Goal: Information Seeking & Learning: Learn about a topic

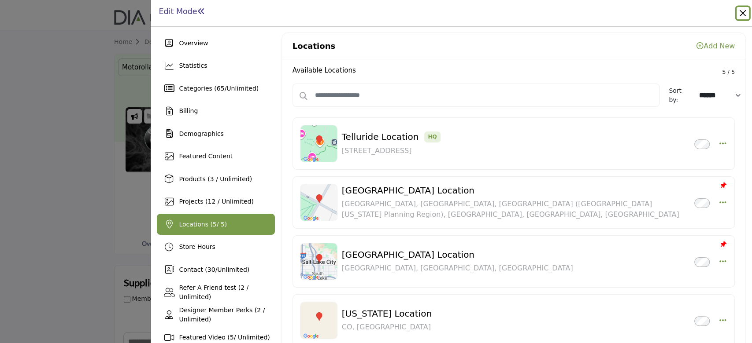
click at [744, 15] on button "Close" at bounding box center [742, 13] width 12 height 12
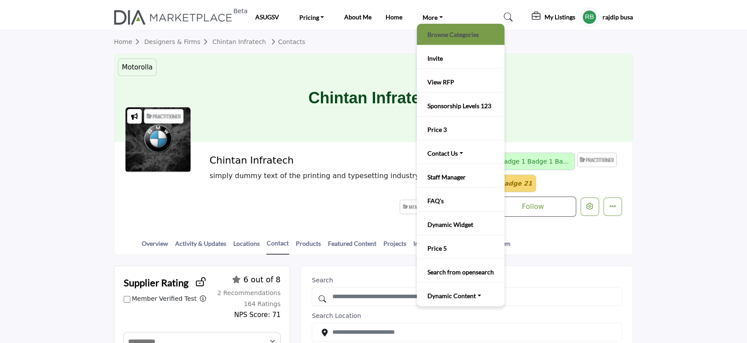
click at [439, 33] on link "Browse Categories" at bounding box center [460, 34] width 79 height 12
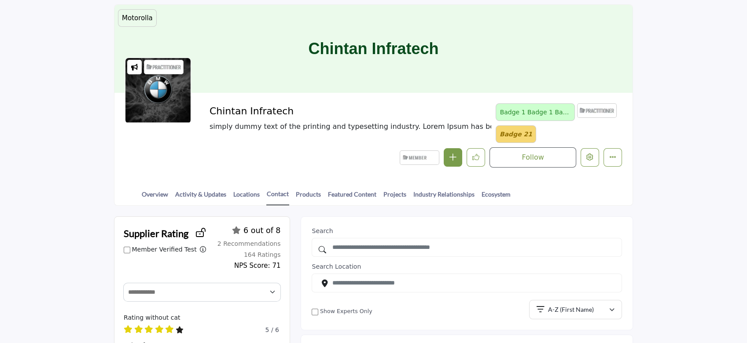
scroll to position [117, 0]
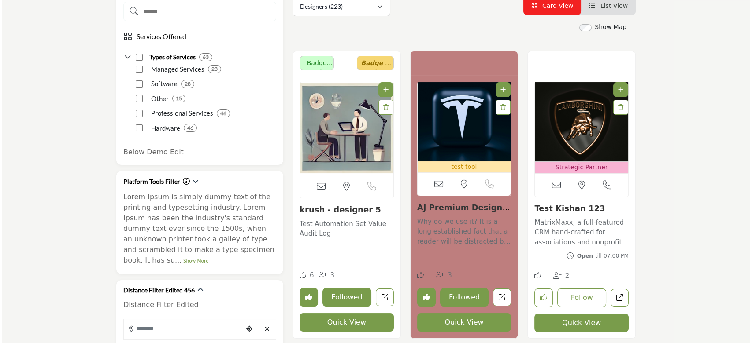
scroll to position [235, 0]
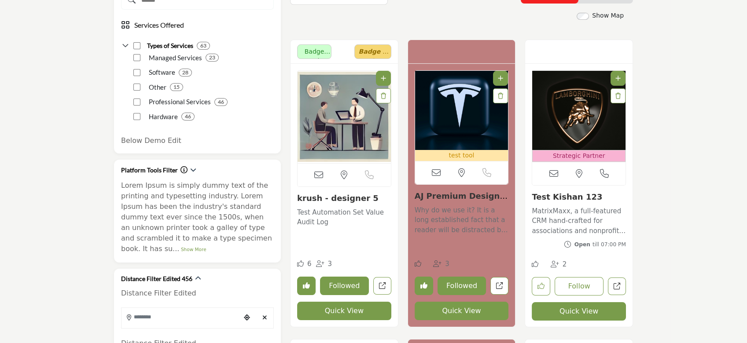
click at [338, 310] on button "Quick View" at bounding box center [344, 311] width 94 height 18
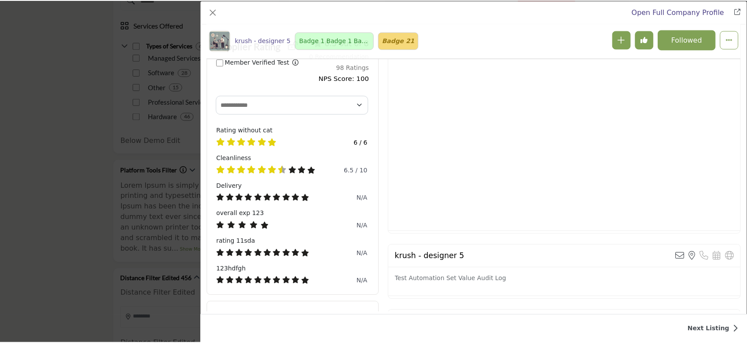
scroll to position [270, 0]
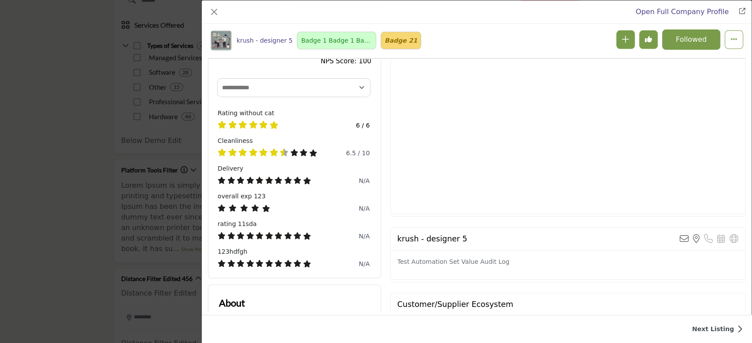
click at [220, 13] on div "Open Full Company Profile" at bounding box center [476, 11] width 549 height 23
click at [210, 11] on button "Close" at bounding box center [214, 12] width 12 height 12
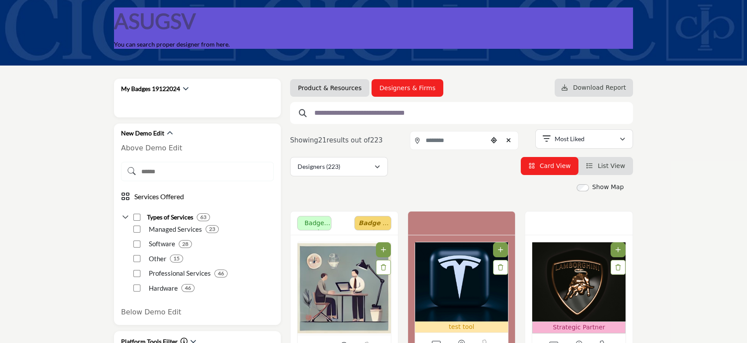
scroll to position [0, 0]
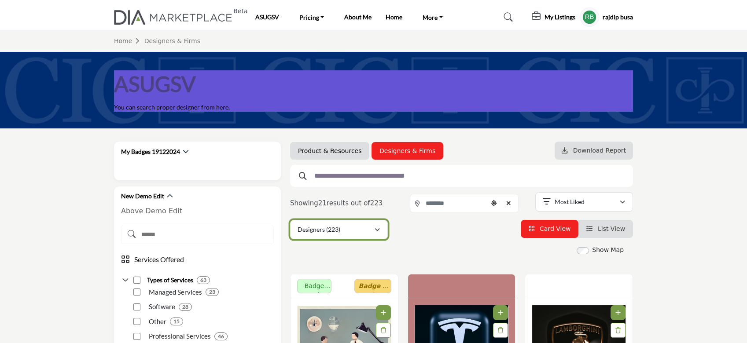
click at [354, 230] on div "Designers (223)" at bounding box center [336, 230] width 77 height 11
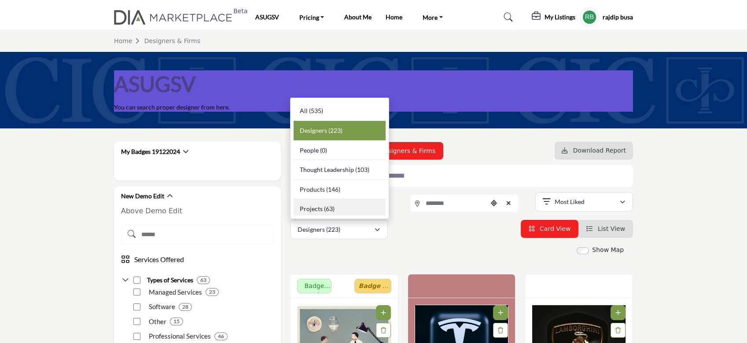
click at [324, 209] on b "(63)" at bounding box center [329, 208] width 11 height 7
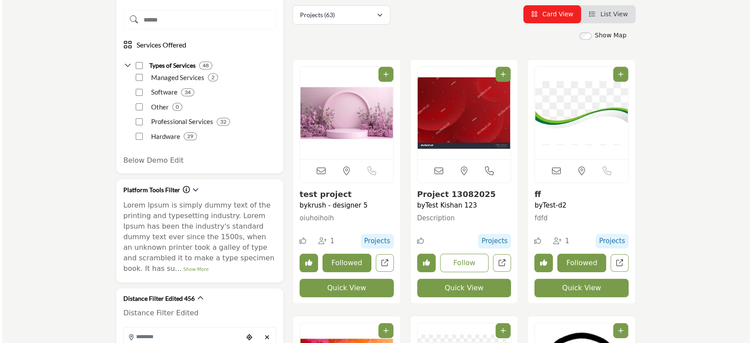
scroll to position [235, 0]
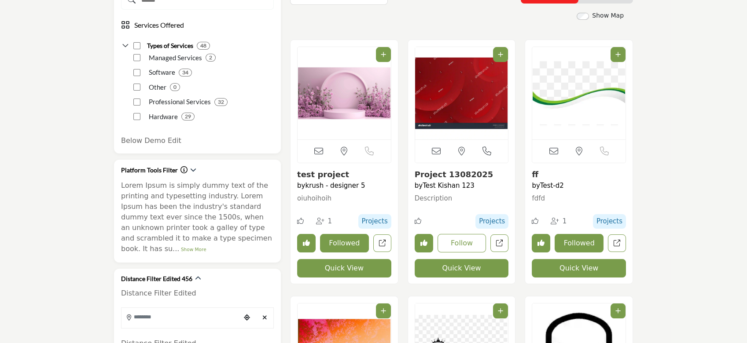
click at [357, 266] on button "Quick View" at bounding box center [344, 268] width 94 height 18
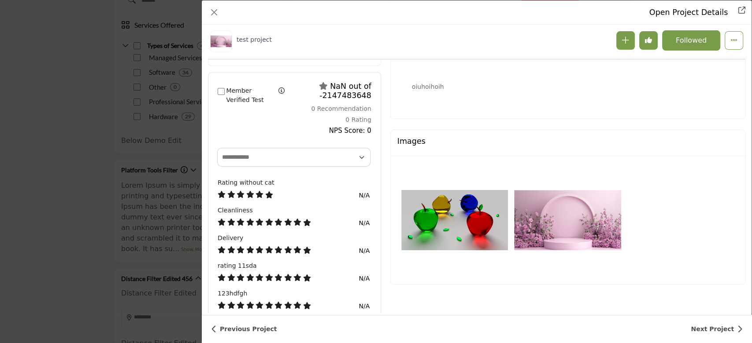
scroll to position [211, 0]
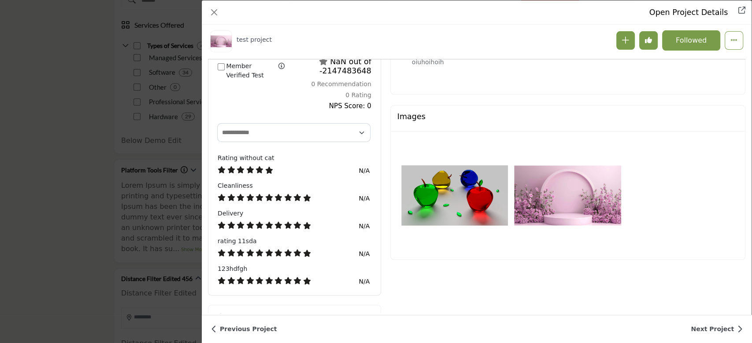
click at [571, 197] on img "Company Data Modal" at bounding box center [567, 195] width 107 height 107
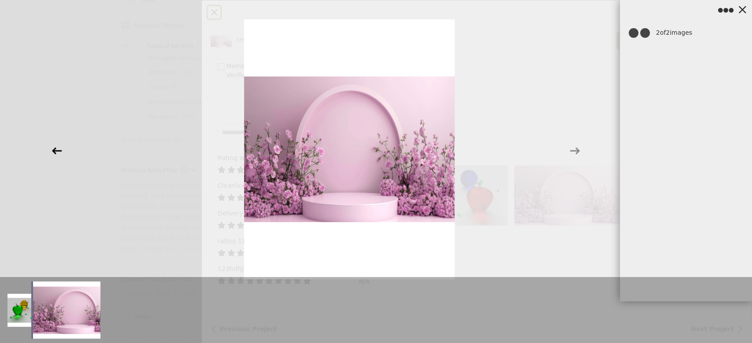
click at [52, 149] on icon at bounding box center [56, 151] width 17 height 17
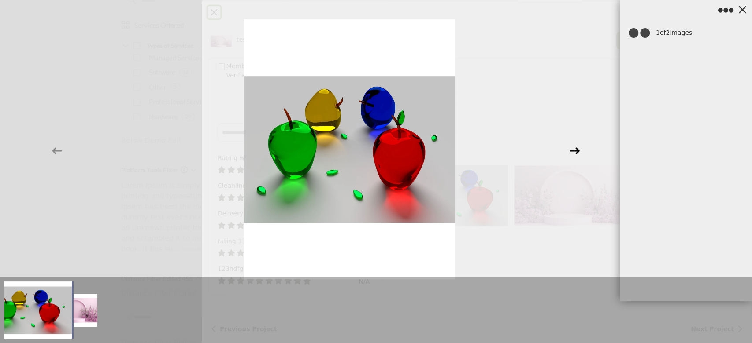
click at [575, 150] on icon at bounding box center [574, 151] width 17 height 17
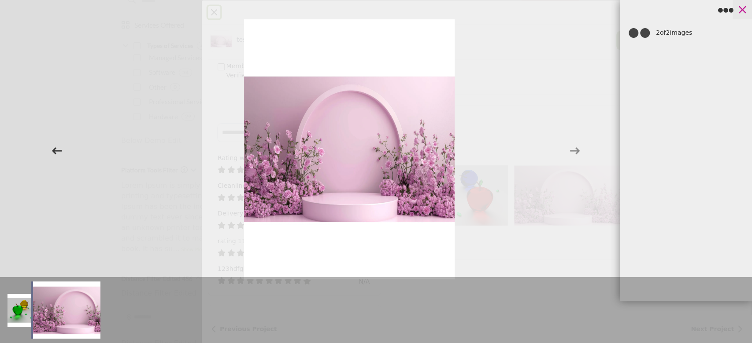
click at [743, 9] on icon at bounding box center [741, 9] width 13 height 13
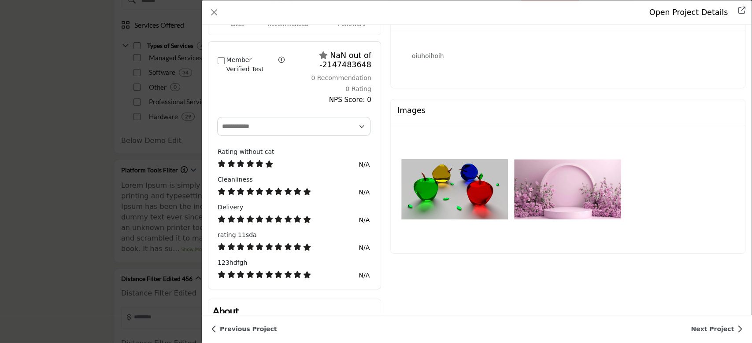
scroll to position [130, 0]
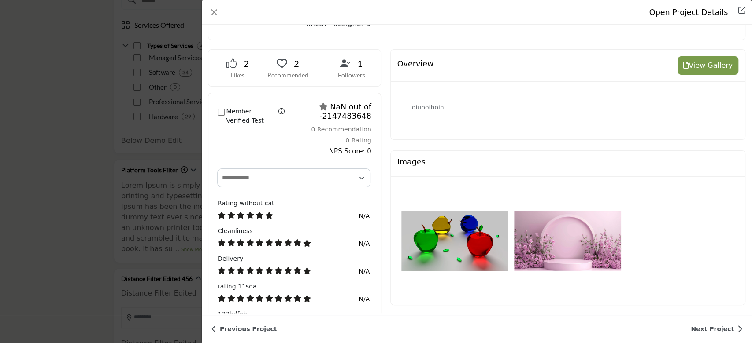
click at [706, 63] on button "View Gallery" at bounding box center [707, 65] width 61 height 18
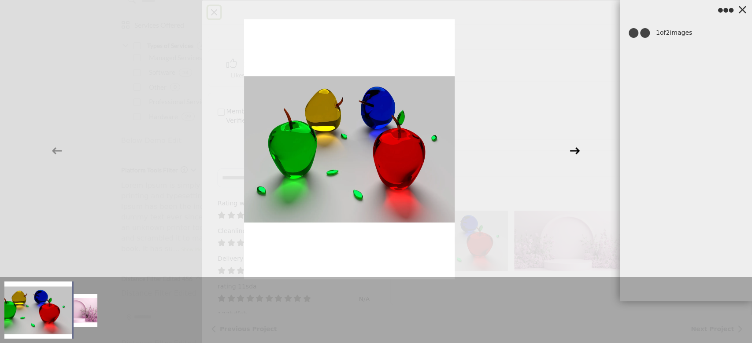
click at [578, 150] on icon at bounding box center [574, 151] width 17 height 17
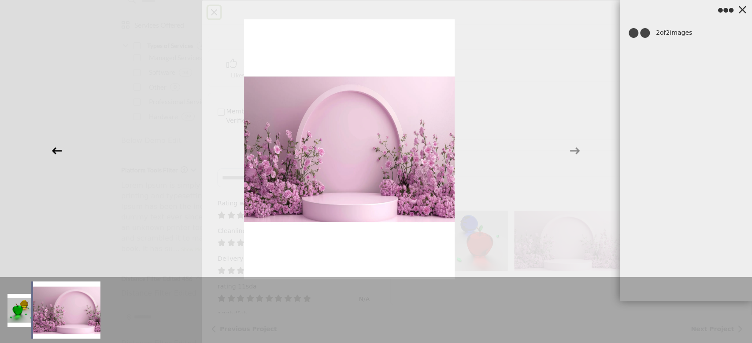
click at [54, 153] on icon at bounding box center [57, 150] width 10 height 7
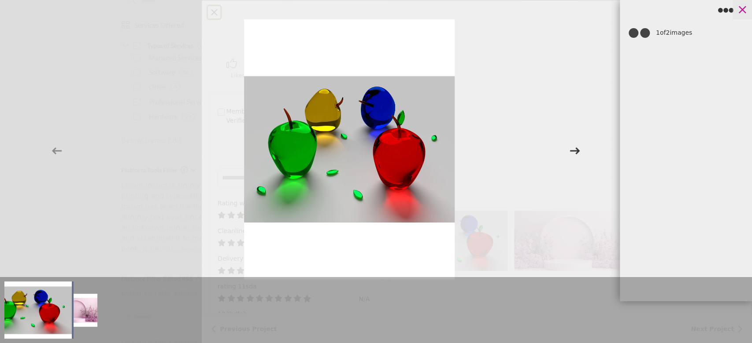
click at [742, 12] on icon at bounding box center [741, 9] width 13 height 13
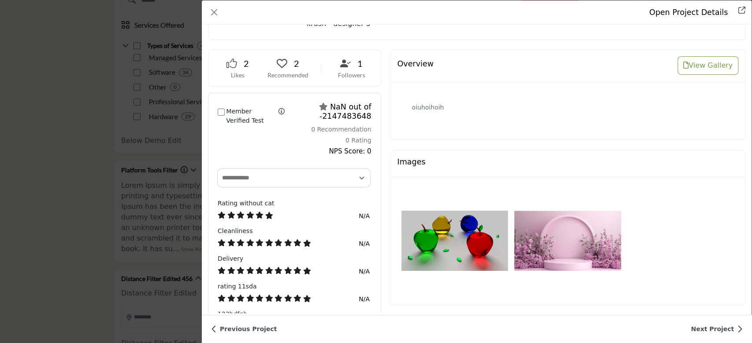
scroll to position [72, 0]
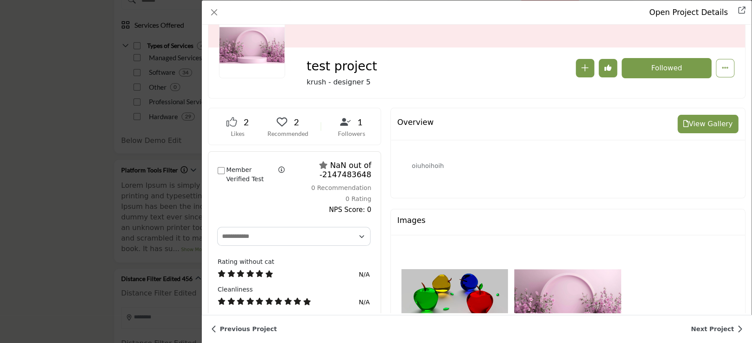
click at [708, 122] on button "View Gallery" at bounding box center [707, 124] width 61 height 18
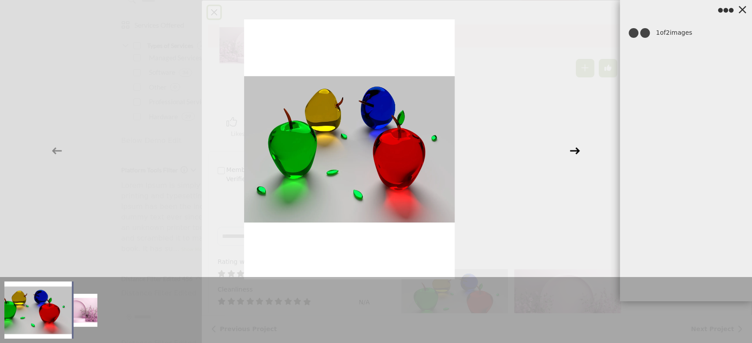
click at [573, 152] on icon at bounding box center [574, 151] width 17 height 17
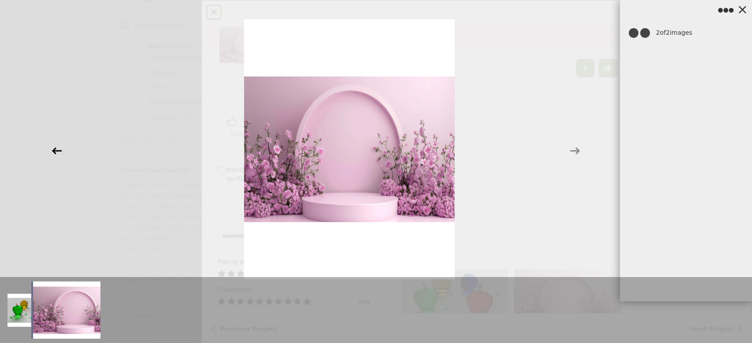
click at [54, 150] on icon at bounding box center [57, 150] width 10 height 7
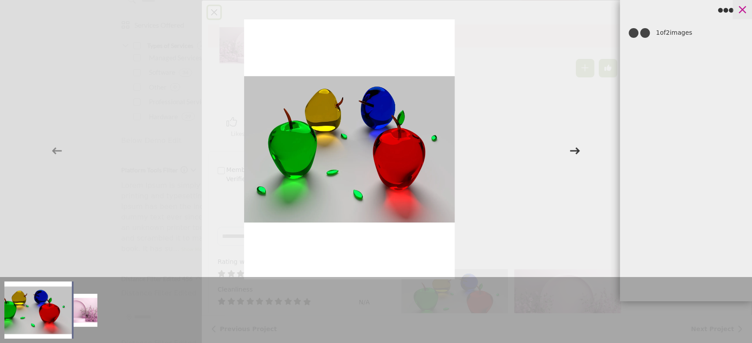
click at [747, 8] on icon at bounding box center [741, 9] width 13 height 13
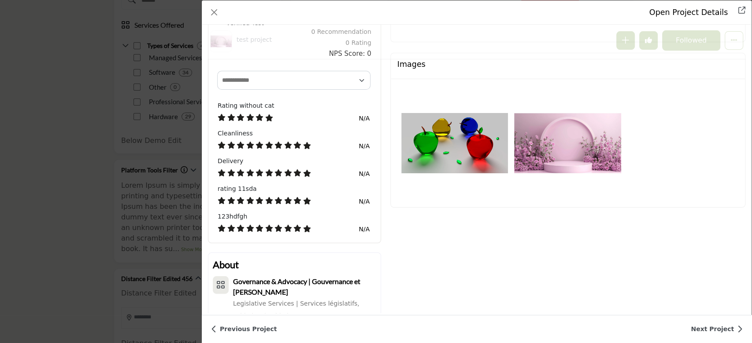
scroll to position [284, 0]
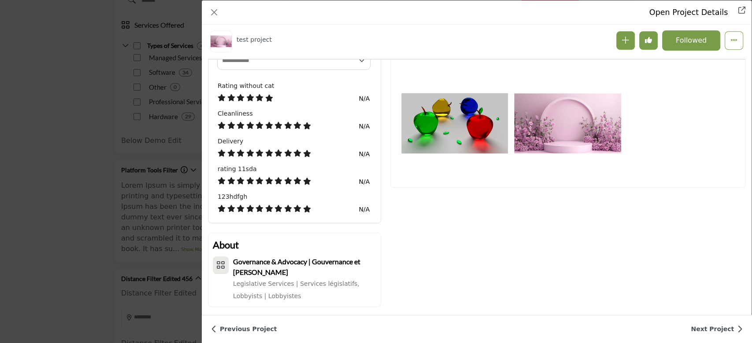
click at [575, 136] on img "Company Data Modal" at bounding box center [567, 123] width 107 height 107
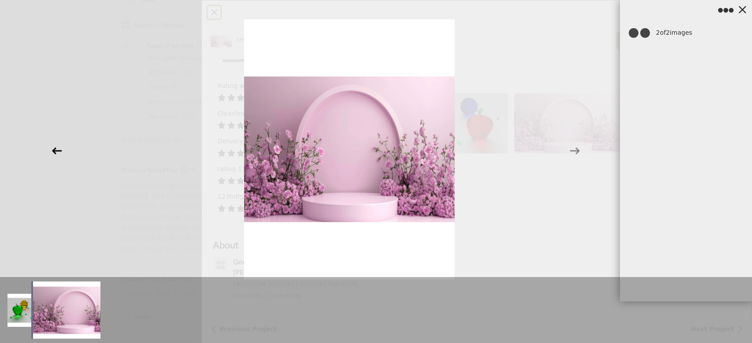
click at [59, 151] on icon at bounding box center [57, 150] width 10 height 7
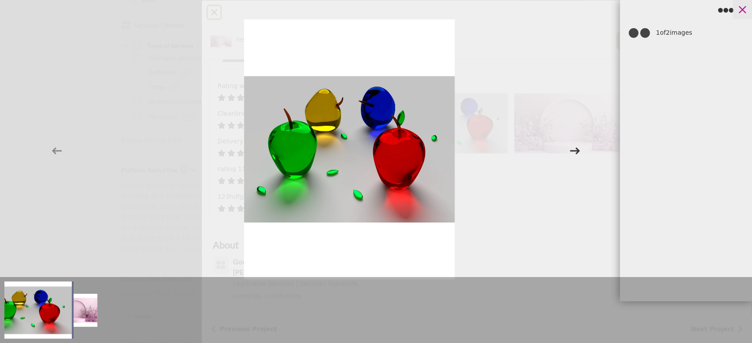
click at [745, 9] on icon at bounding box center [741, 9] width 13 height 13
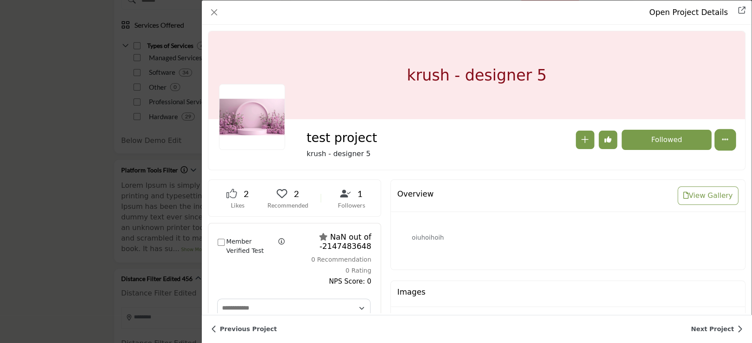
click at [726, 141] on button "More Options" at bounding box center [724, 140] width 18 height 18
click at [215, 13] on button "Close" at bounding box center [214, 12] width 12 height 12
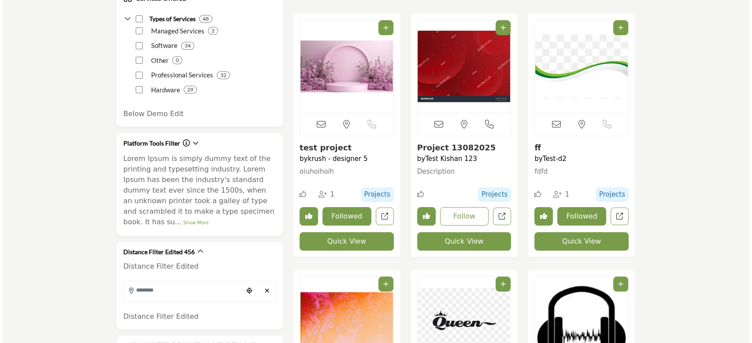
scroll to position [293, 0]
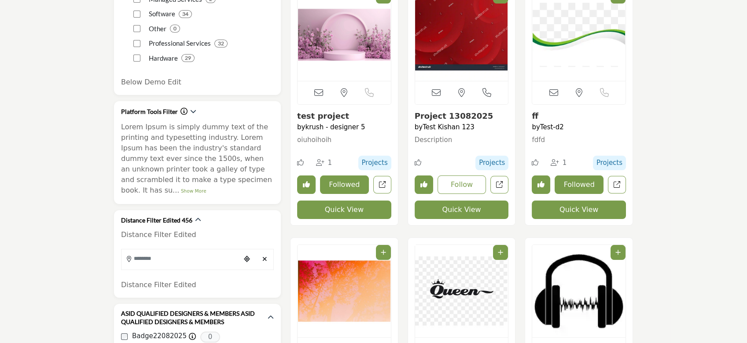
click at [452, 204] on button "Quick View" at bounding box center [462, 210] width 94 height 18
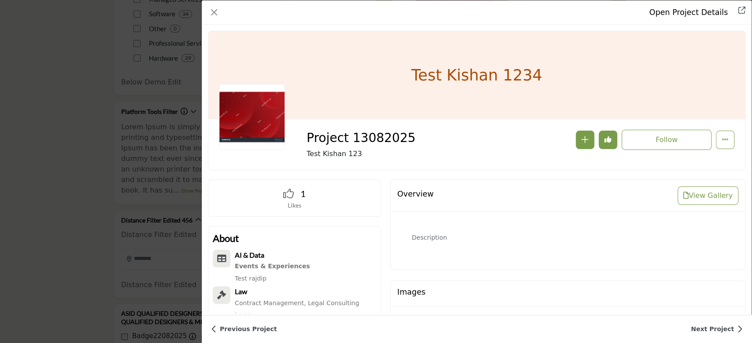
scroll to position [136, 0]
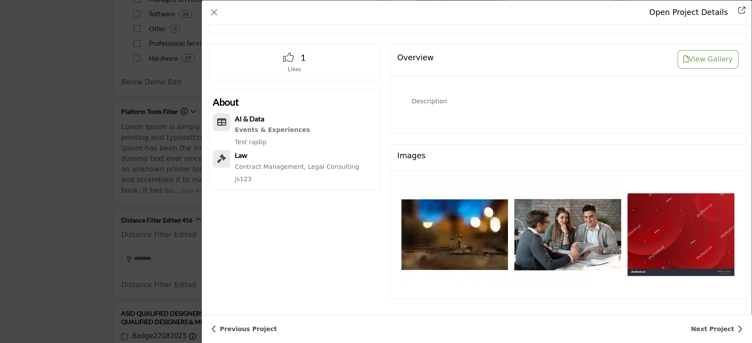
click at [488, 243] on img "Company Data Modal" at bounding box center [454, 234] width 107 height 107
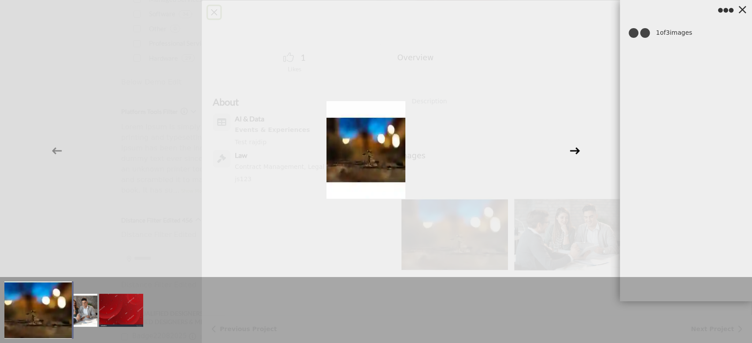
click at [572, 151] on icon at bounding box center [574, 150] width 10 height 7
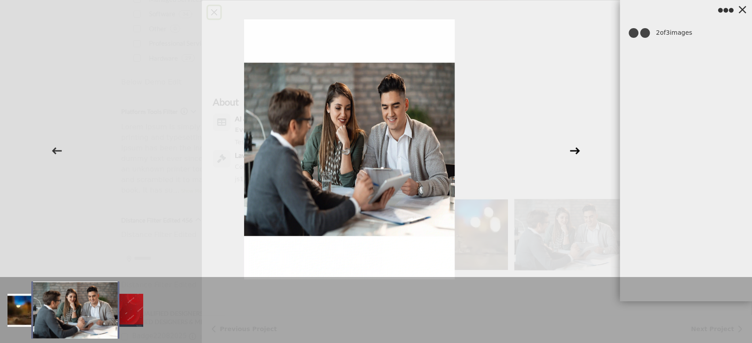
click at [572, 151] on icon at bounding box center [574, 150] width 10 height 7
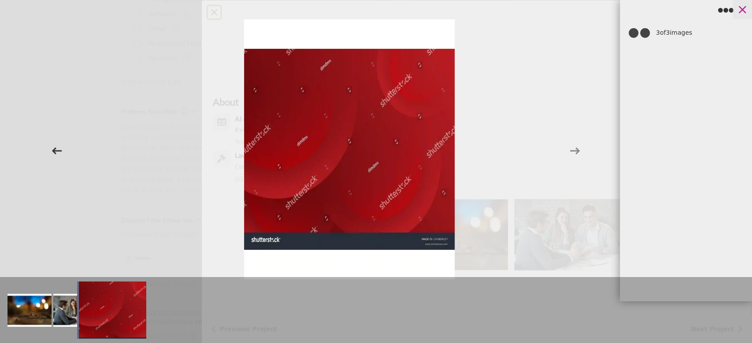
click at [740, 12] on icon at bounding box center [741, 9] width 13 height 13
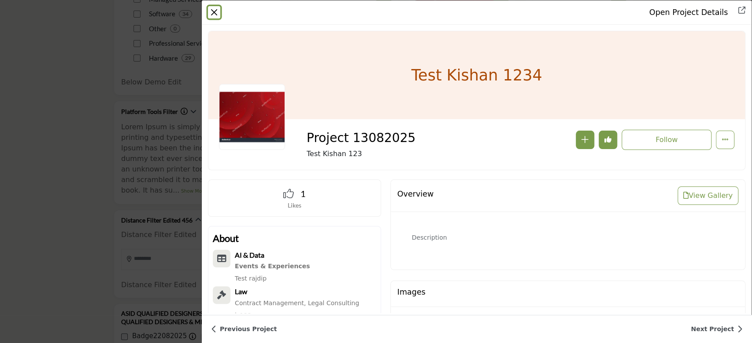
click at [213, 11] on button "Close" at bounding box center [214, 12] width 12 height 12
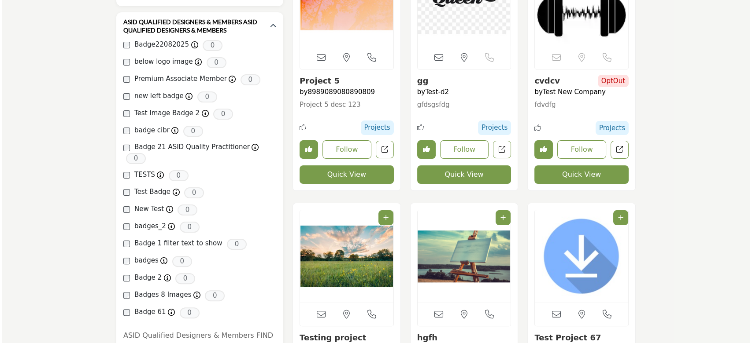
scroll to position [587, 0]
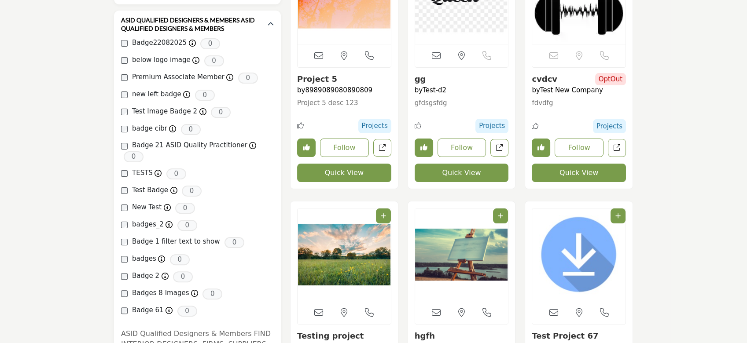
drag, startPoint x: 589, startPoint y: 170, endPoint x: 577, endPoint y: 170, distance: 11.5
click at [577, 170] on button "Quick View" at bounding box center [579, 173] width 94 height 18
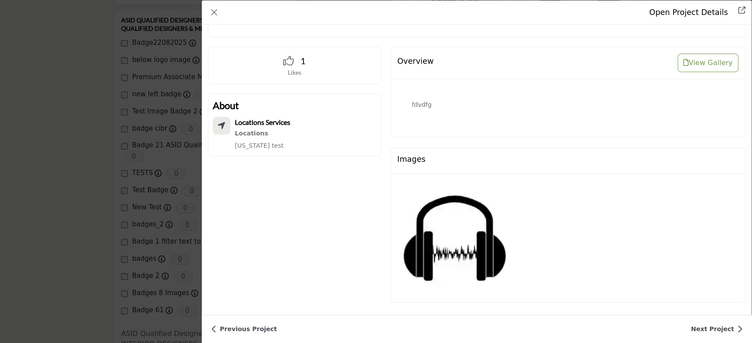
scroll to position [136, 0]
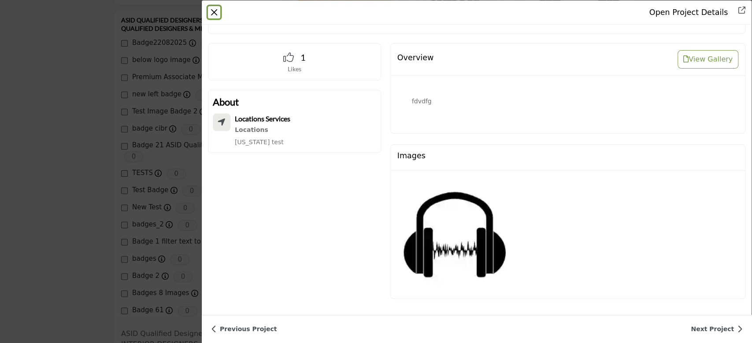
click at [213, 9] on button "Close" at bounding box center [214, 12] width 12 height 12
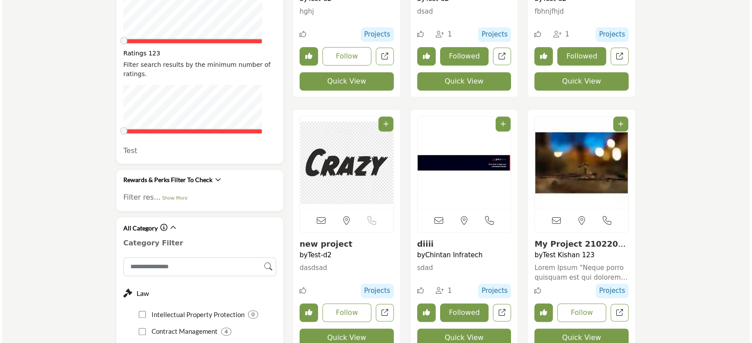
scroll to position [1291, 0]
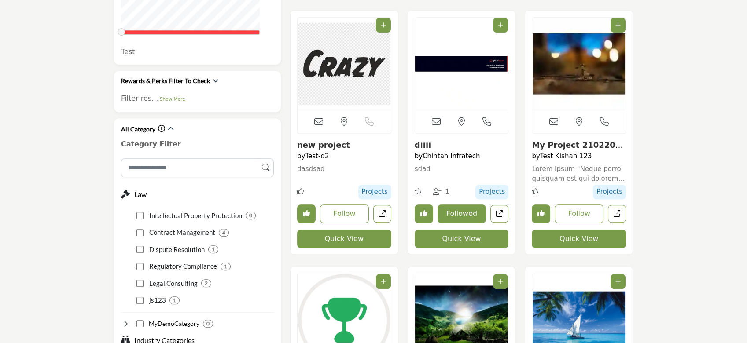
click at [558, 242] on button "Quick View" at bounding box center [579, 239] width 94 height 18
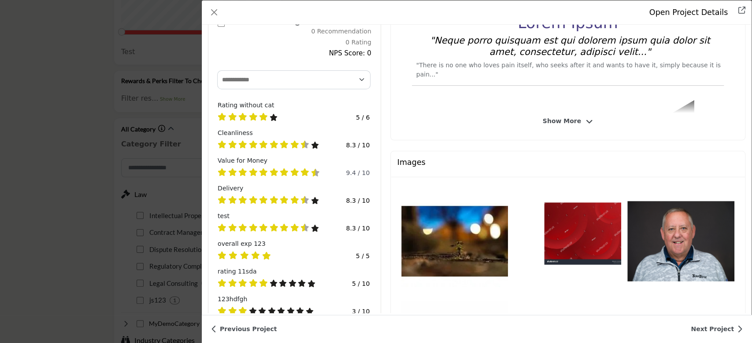
scroll to position [270, 0]
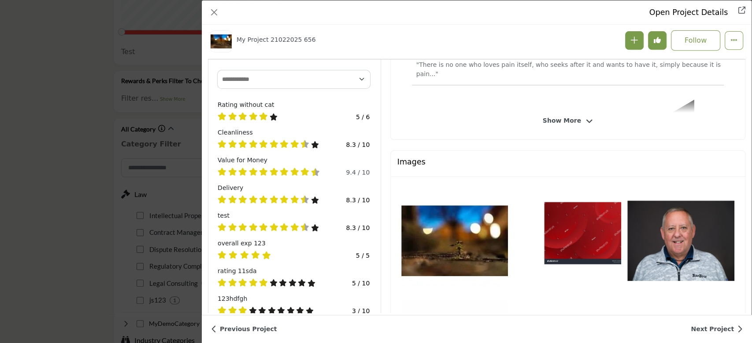
click at [575, 232] on img "Company Data Modal" at bounding box center [567, 241] width 107 height 107
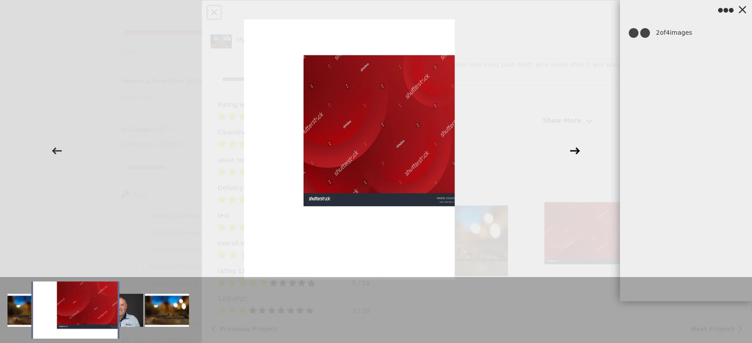
click at [578, 151] on icon at bounding box center [574, 150] width 10 height 7
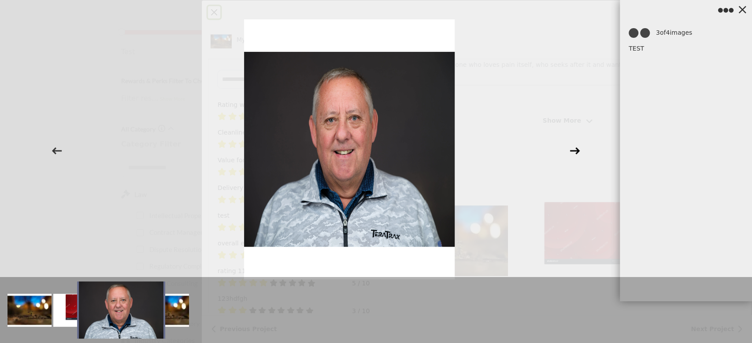
click at [578, 151] on icon at bounding box center [574, 150] width 10 height 7
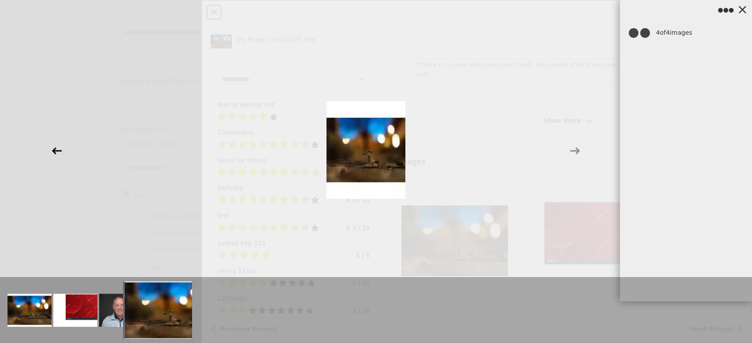
click at [55, 148] on icon at bounding box center [57, 150] width 10 height 7
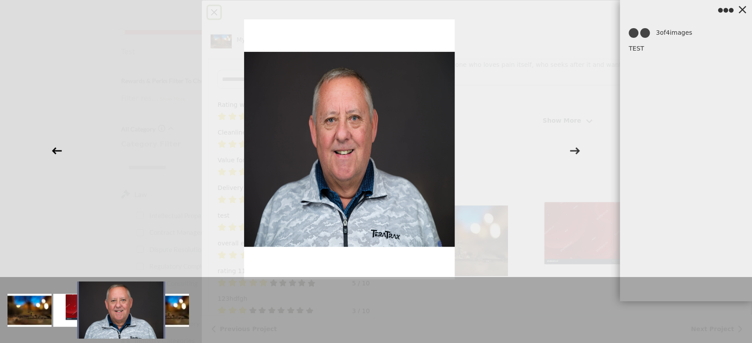
click at [55, 148] on icon at bounding box center [57, 150] width 10 height 7
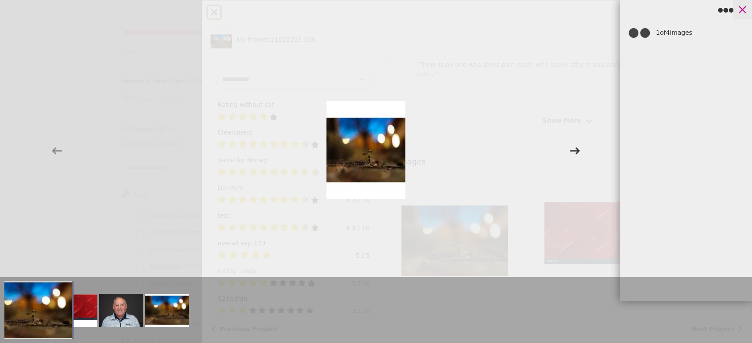
click at [745, 11] on icon at bounding box center [741, 9] width 13 height 13
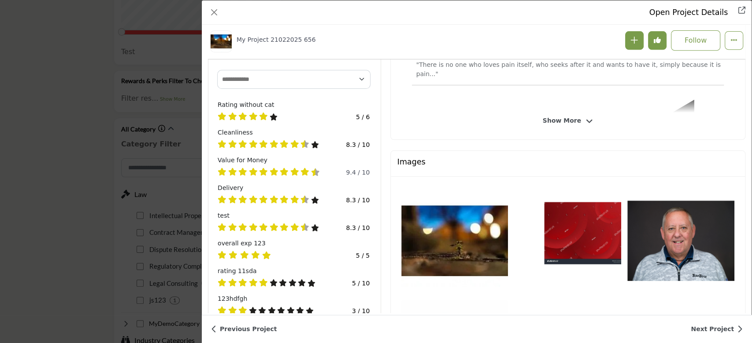
click at [586, 114] on div "Show More" at bounding box center [567, 121] width 333 height 16
click at [586, 118] on icon "Company Data Modal" at bounding box center [589, 122] width 7 height 8
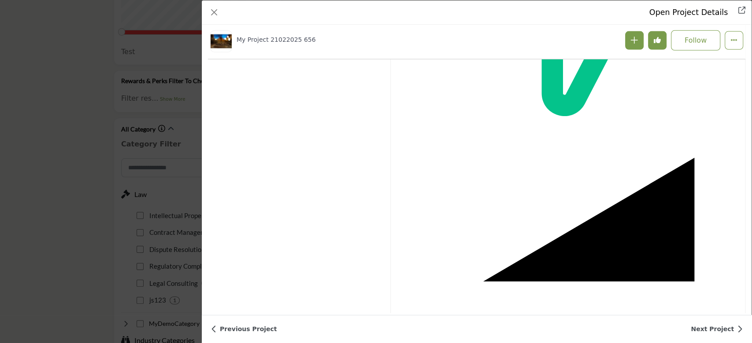
scroll to position [2148, 0]
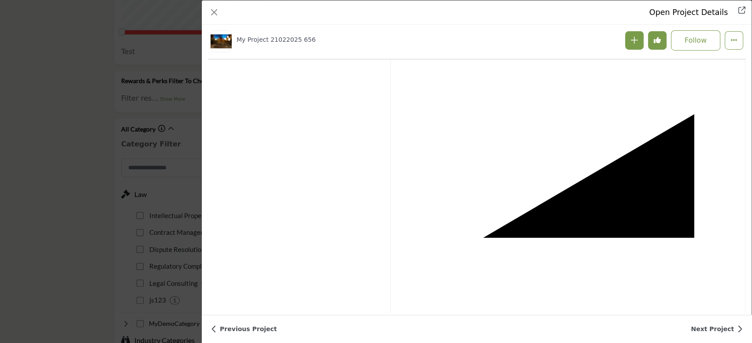
click at [583, 182] on icon "Company Data Modal" at bounding box center [567, 207] width 251 height 186
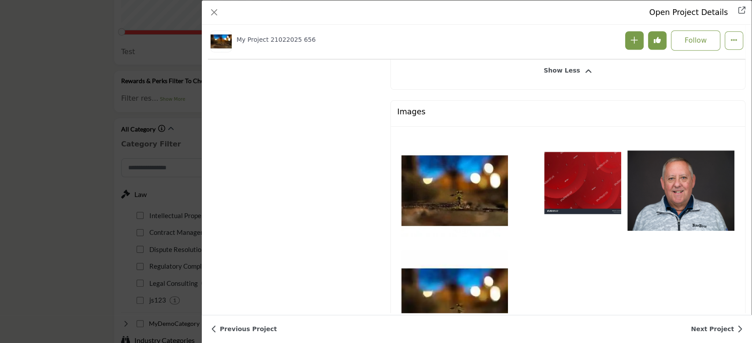
scroll to position [2622, 0]
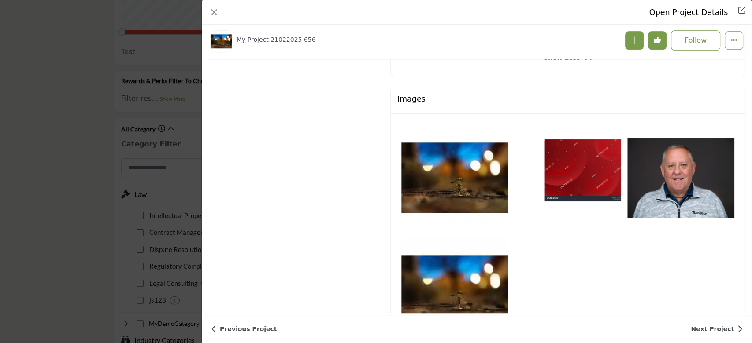
click at [468, 247] on img "Company Data Modal" at bounding box center [454, 291] width 107 height 107
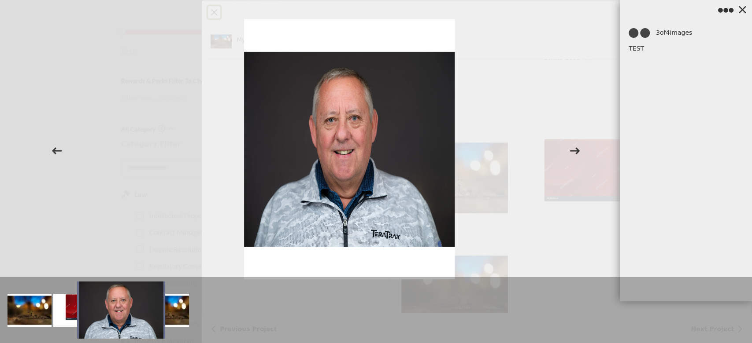
click at [673, 36] on div at bounding box center [376, 151] width 752 height 302
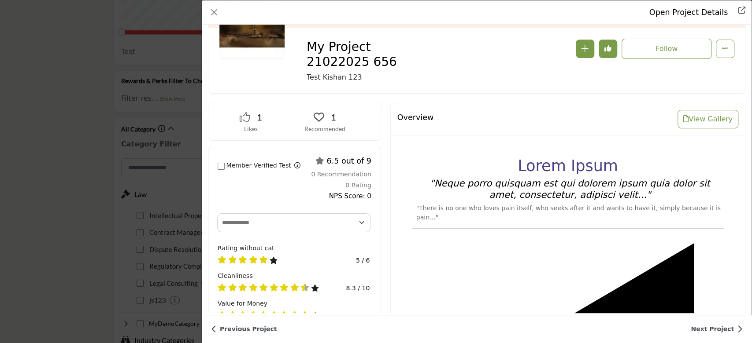
scroll to position [121, 0]
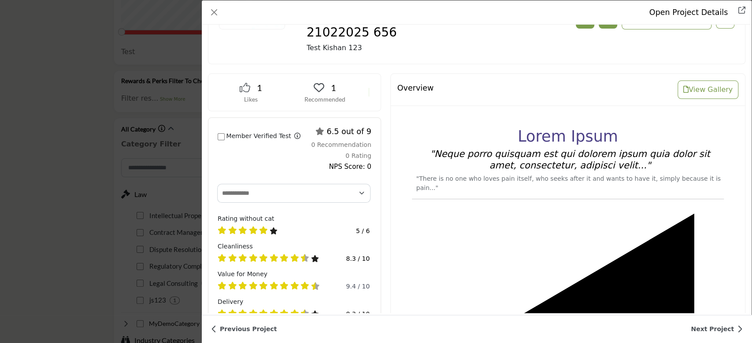
click at [564, 169] on icon ""Neque porro quisquam est qui dolorem ipsum quia dolor sit amet, consectetur, a…" at bounding box center [570, 160] width 280 height 22
click at [563, 179] on p ""There is no one who loves pain itself, who seeks after it and wants to have it…" at bounding box center [569, 183] width 307 height 18
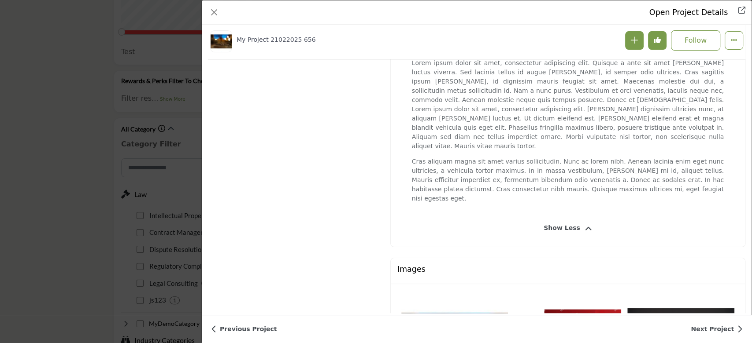
scroll to position [2387, 0]
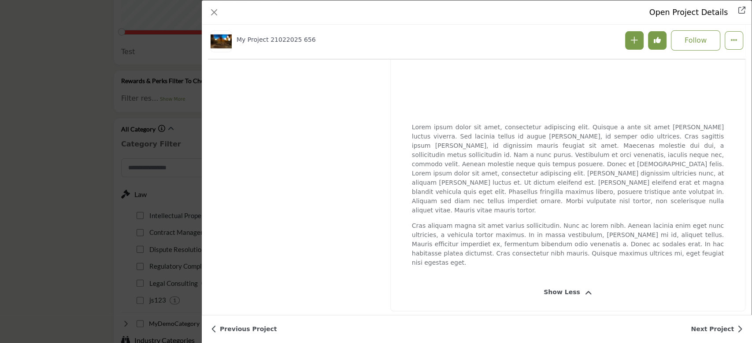
click at [571, 288] on span "Show Less" at bounding box center [561, 292] width 37 height 9
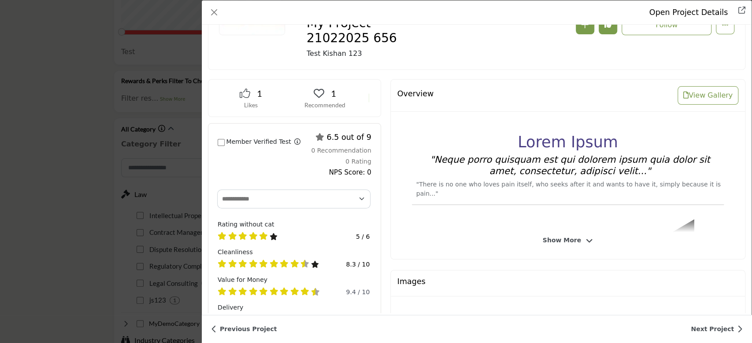
scroll to position [118, 0]
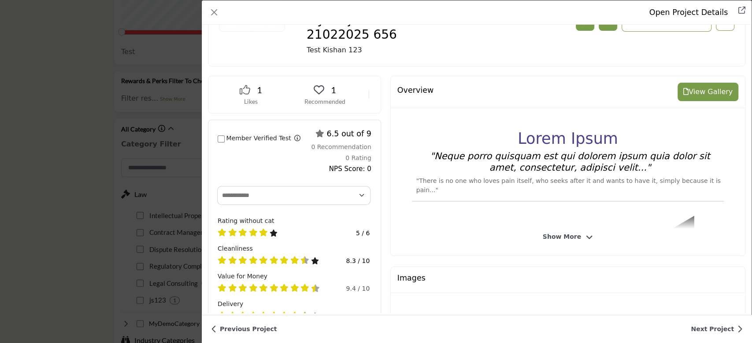
click at [693, 93] on button "View Gallery" at bounding box center [707, 92] width 61 height 18
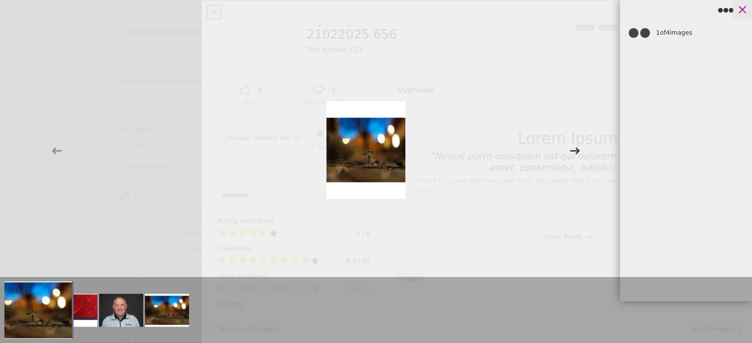
click at [741, 12] on icon at bounding box center [741, 9] width 13 height 13
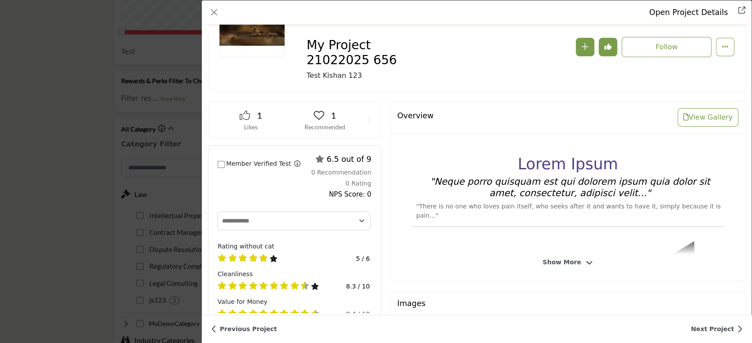
scroll to position [118, 0]
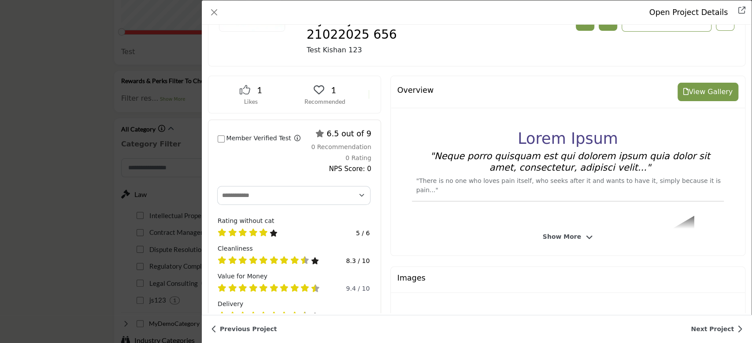
click at [707, 91] on button "View Gallery" at bounding box center [707, 92] width 61 height 18
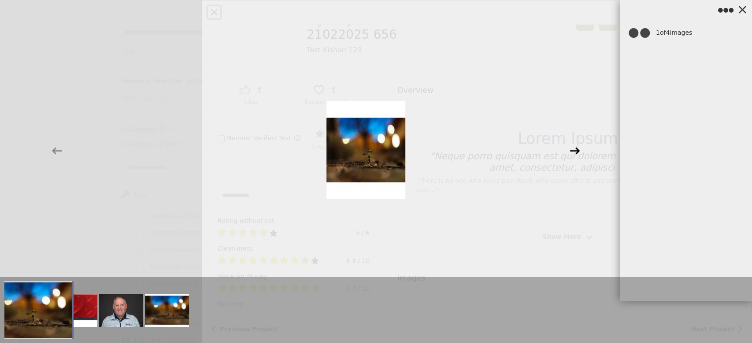
click at [574, 152] on icon at bounding box center [574, 151] width 17 height 17
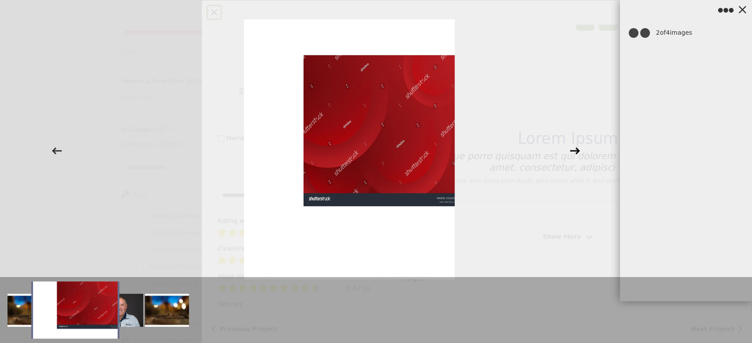
click at [581, 151] on icon at bounding box center [574, 151] width 17 height 17
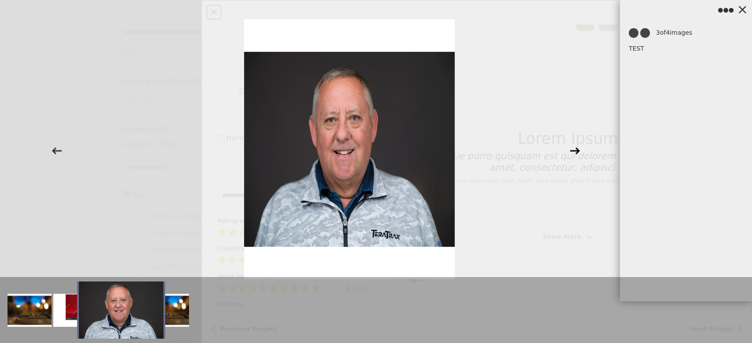
click at [575, 151] on icon at bounding box center [574, 150] width 10 height 7
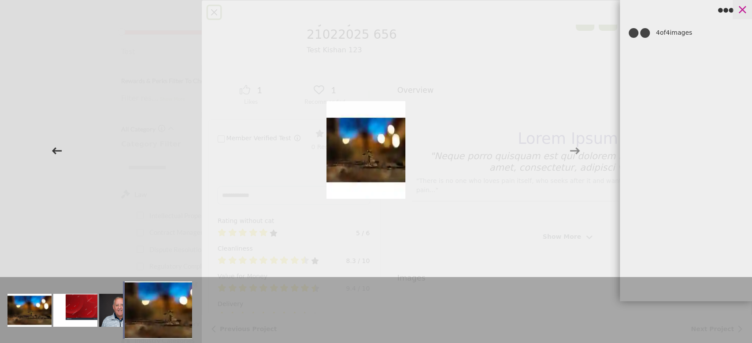
click at [747, 14] on icon at bounding box center [741, 9] width 13 height 13
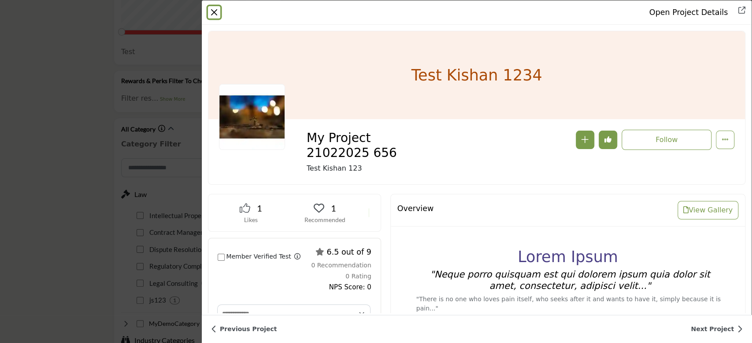
click at [214, 16] on button "Close" at bounding box center [214, 12] width 12 height 12
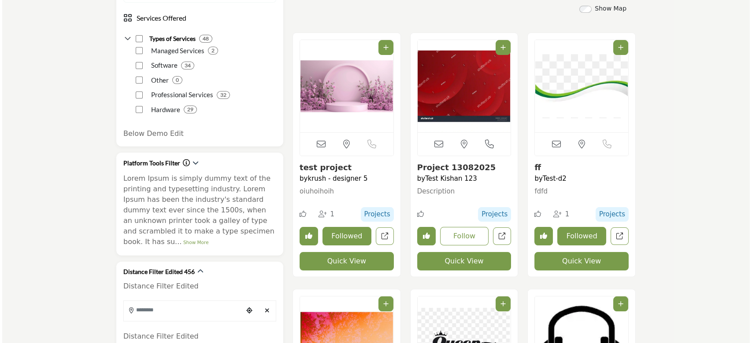
scroll to position [293, 0]
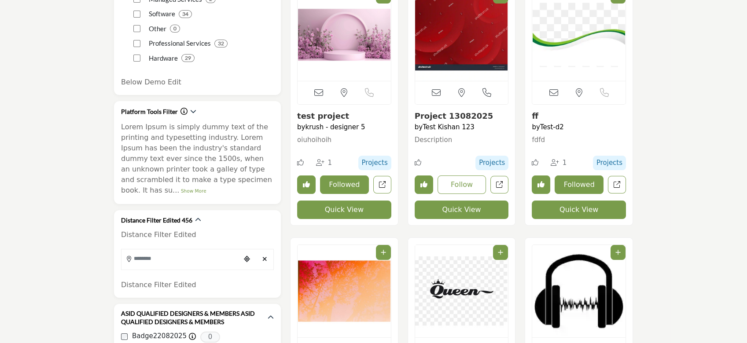
click at [450, 209] on button "Quick View" at bounding box center [462, 210] width 94 height 18
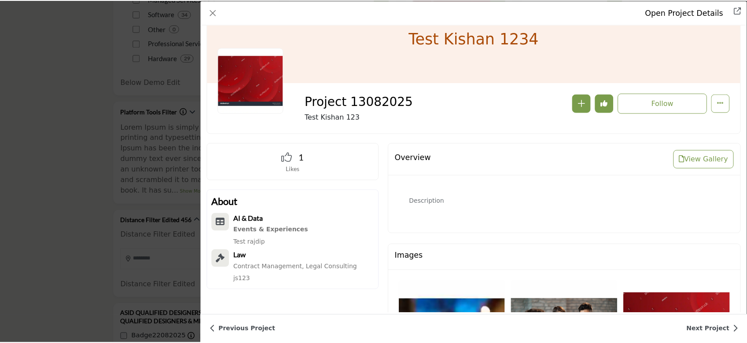
scroll to position [0, 0]
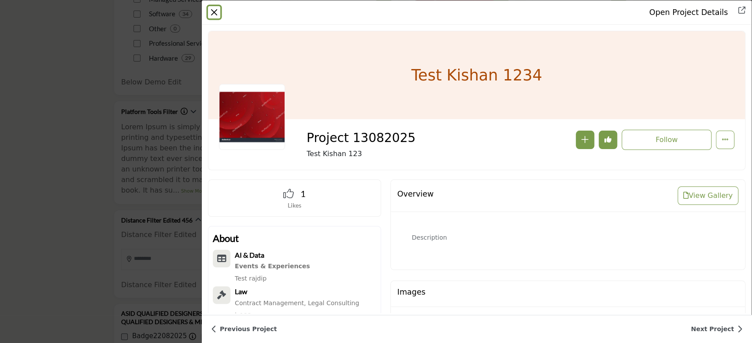
click at [214, 10] on button "Close" at bounding box center [214, 12] width 12 height 12
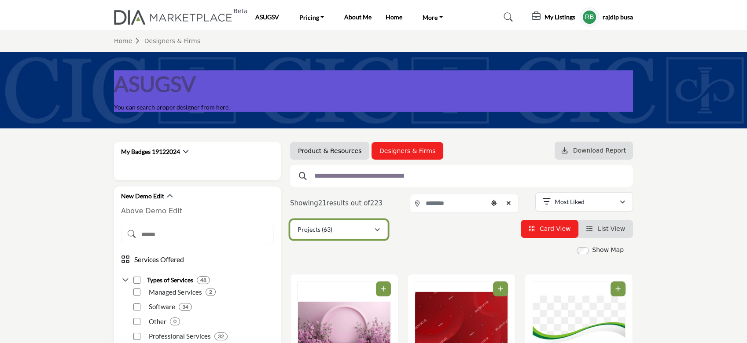
click at [350, 231] on div "Projects (63)" at bounding box center [336, 230] width 77 height 11
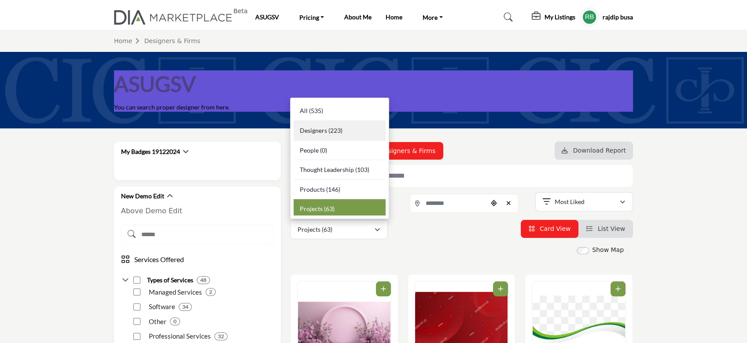
click at [324, 132] on span "Designers" at bounding box center [313, 130] width 27 height 7
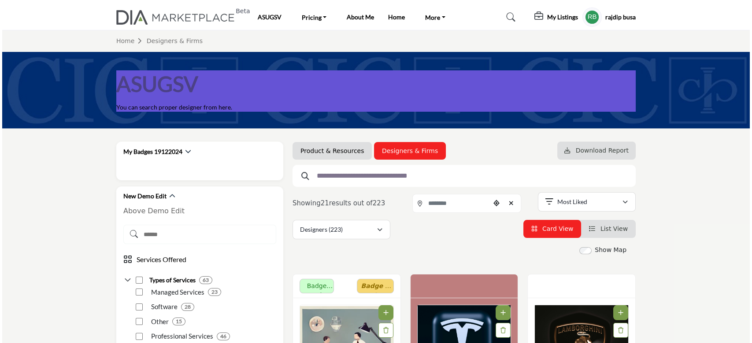
scroll to position [293, 0]
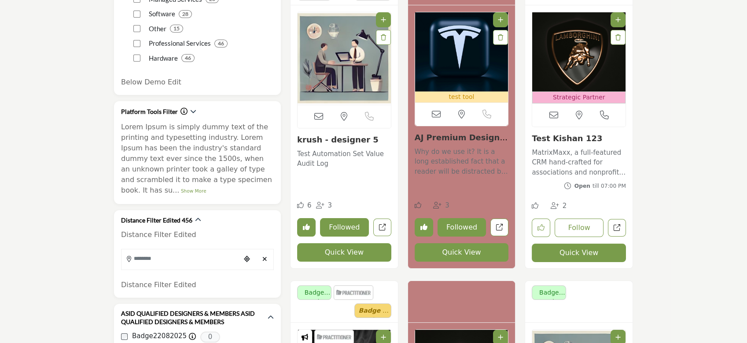
click at [339, 234] on button "Followed" at bounding box center [344, 227] width 49 height 18
click at [341, 251] on button "Quick View" at bounding box center [344, 252] width 94 height 18
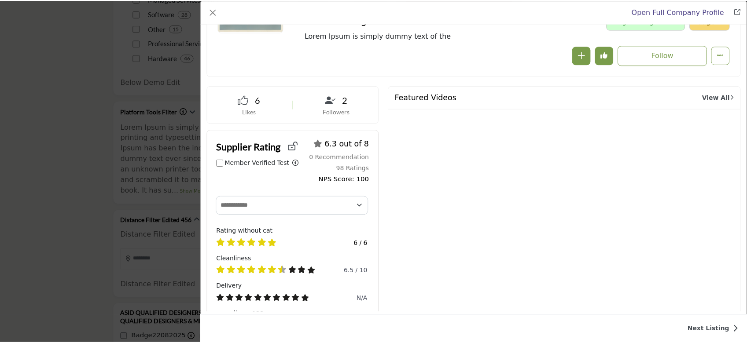
scroll to position [117, 0]
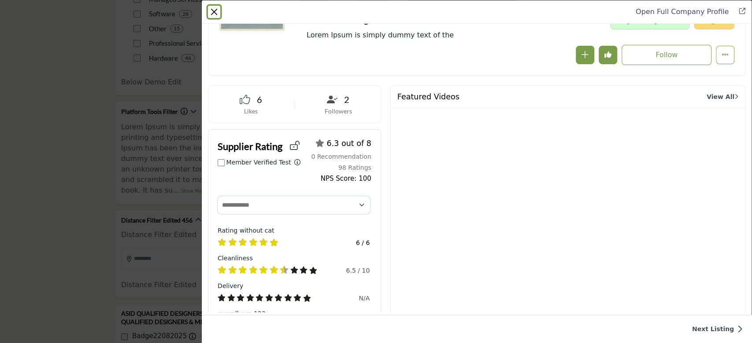
click at [214, 9] on button "Close" at bounding box center [214, 12] width 12 height 12
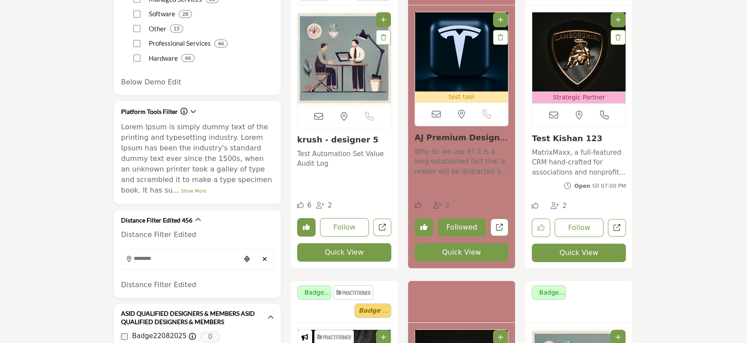
click at [596, 253] on button "Quick View" at bounding box center [579, 253] width 94 height 18
click at [0, 0] on div at bounding box center [0, 0] width 0 height 0
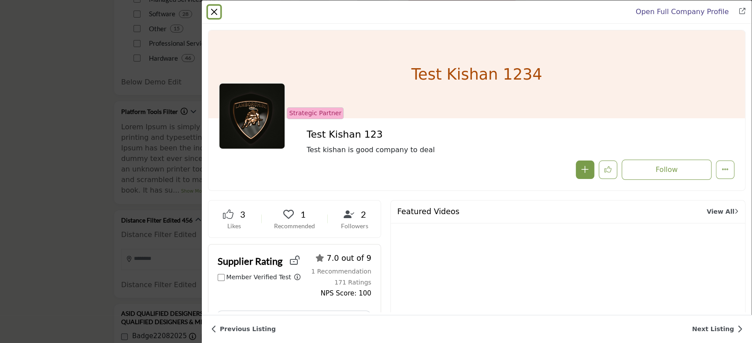
click at [218, 10] on button "Close" at bounding box center [214, 12] width 12 height 12
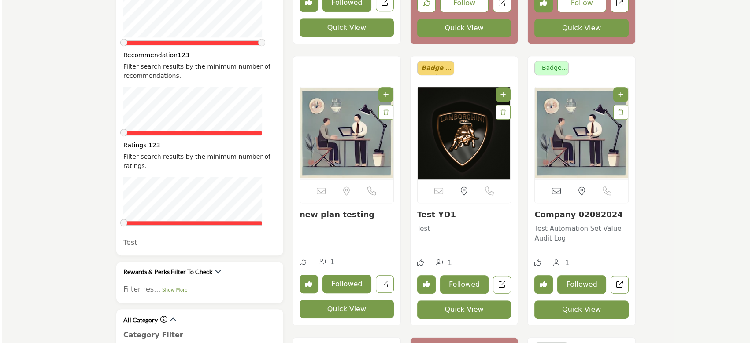
scroll to position [1115, 0]
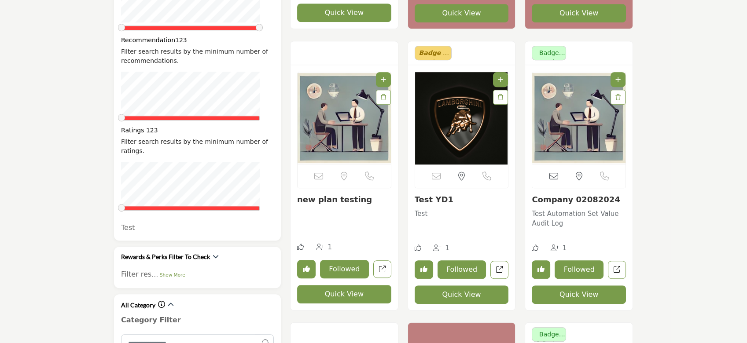
click at [461, 295] on button "Quick View" at bounding box center [462, 295] width 94 height 18
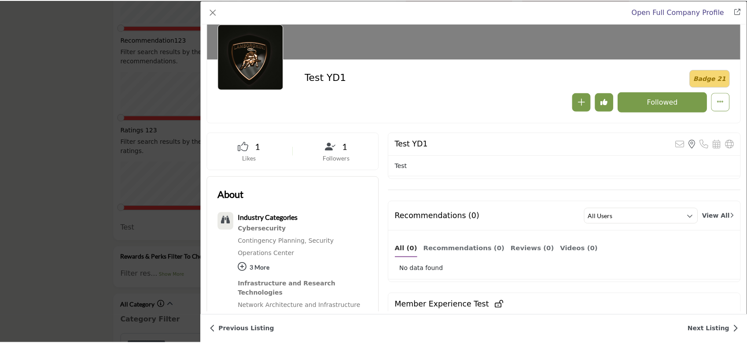
scroll to position [59, 0]
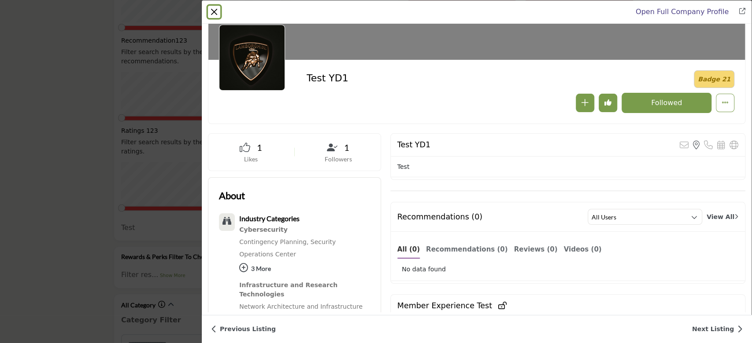
click at [216, 11] on button "Close" at bounding box center [214, 12] width 12 height 12
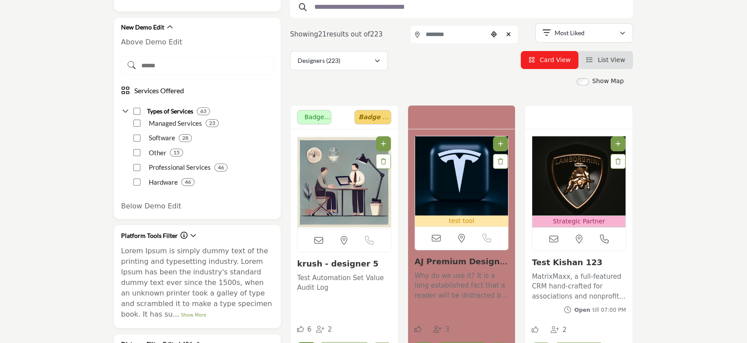
scroll to position [0, 0]
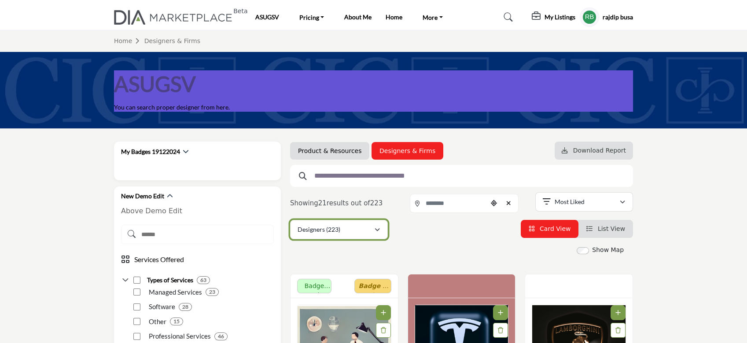
click at [346, 224] on button "Designers (223)" at bounding box center [339, 229] width 98 height 19
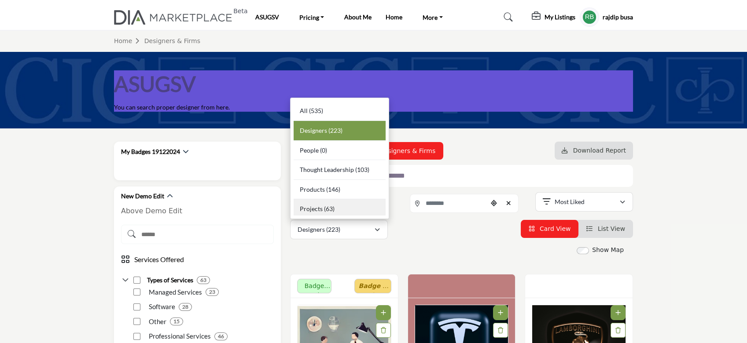
click at [329, 209] on b "(63)" at bounding box center [329, 208] width 11 height 7
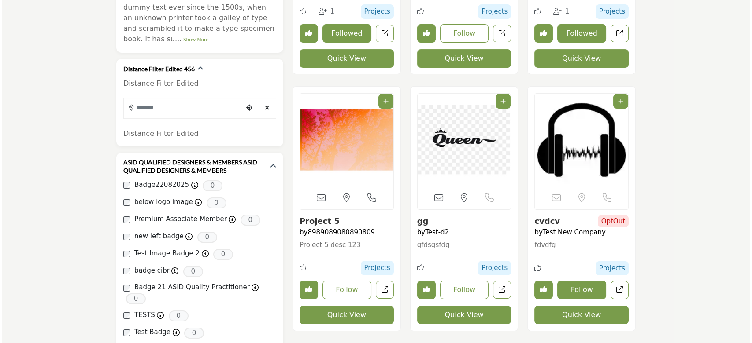
scroll to position [528, 0]
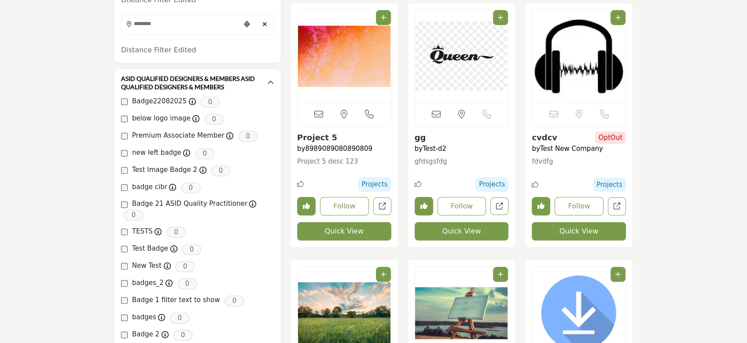
click at [572, 227] on button "Quick View" at bounding box center [579, 231] width 94 height 18
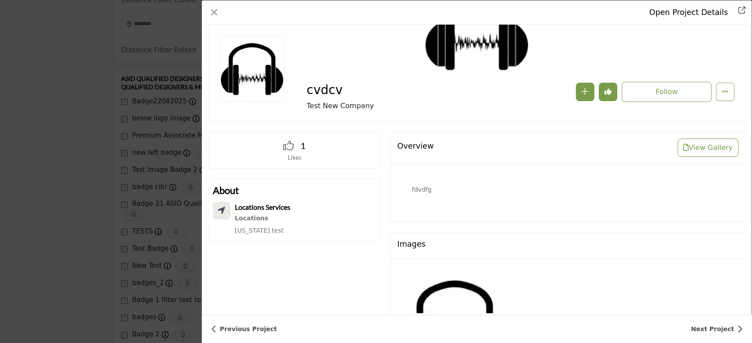
scroll to position [0, 0]
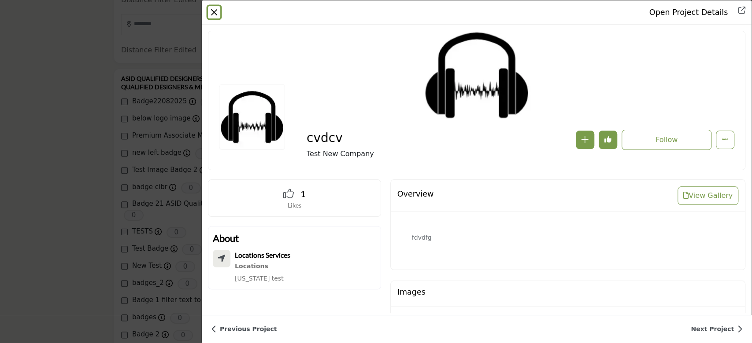
click at [214, 12] on button "Close" at bounding box center [214, 12] width 12 height 12
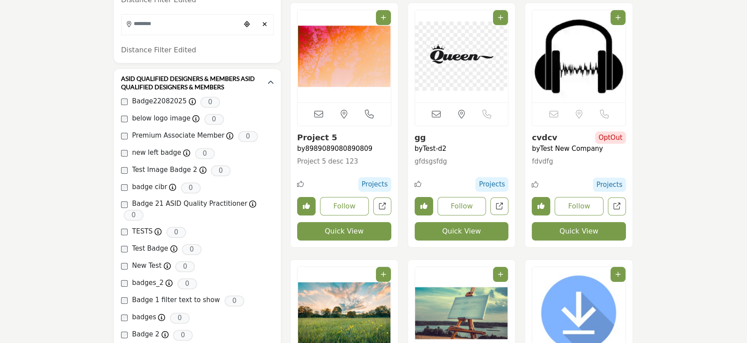
click at [468, 238] on button "Quick View" at bounding box center [462, 231] width 94 height 18
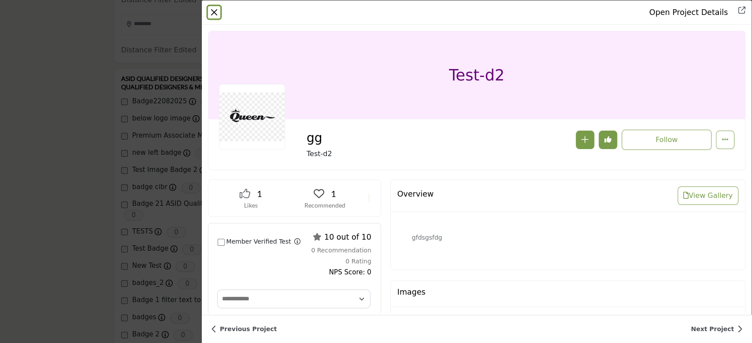
click at [216, 16] on button "Close" at bounding box center [214, 12] width 12 height 12
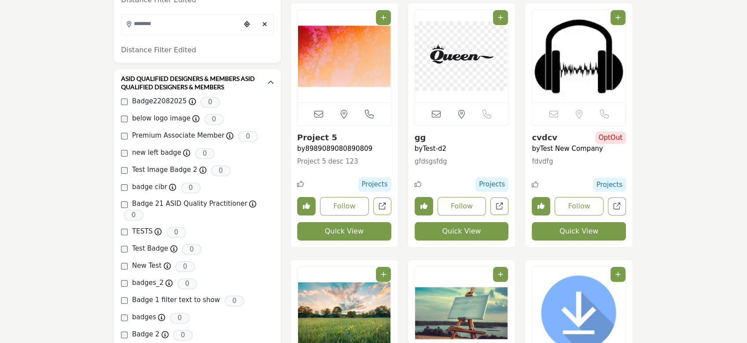
click at [597, 235] on button "Quick View" at bounding box center [579, 231] width 94 height 18
click at [0, 0] on div at bounding box center [0, 0] width 0 height 0
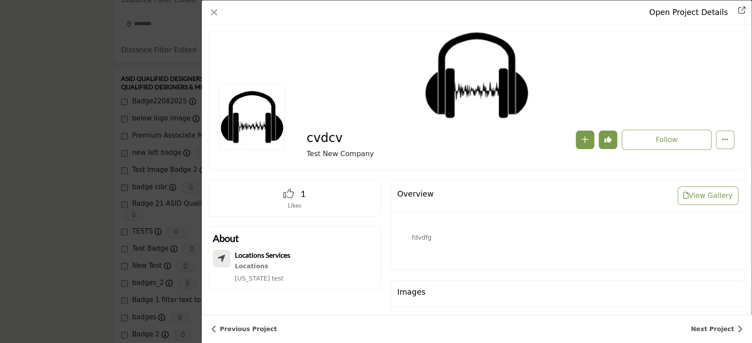
click at [307, 221] on div "1 Likes About" at bounding box center [294, 313] width 182 height 267
click at [211, 14] on button "Close" at bounding box center [214, 12] width 12 height 12
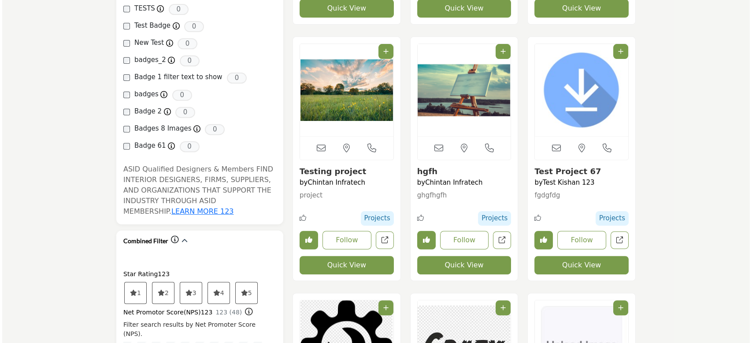
scroll to position [763, 0]
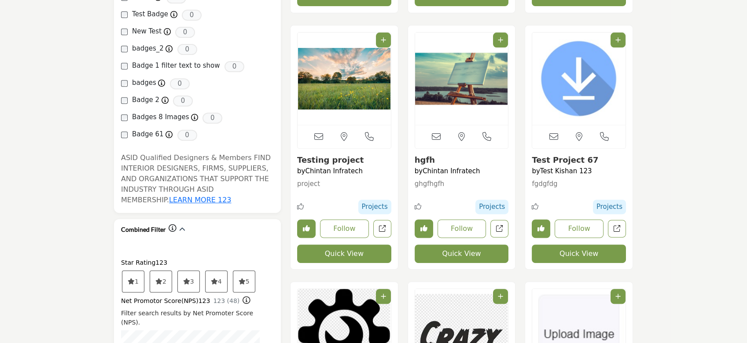
click at [593, 251] on button "Quick View" at bounding box center [579, 254] width 94 height 18
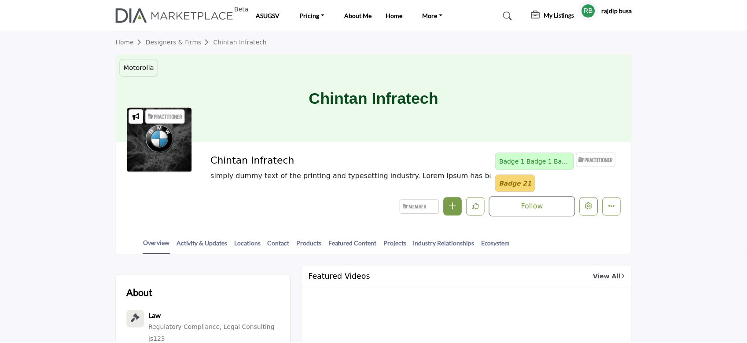
scroll to position [59, 0]
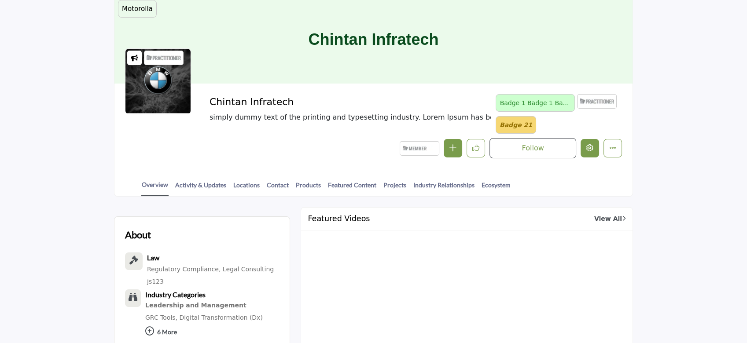
click at [592, 150] on icon "Edit company" at bounding box center [589, 147] width 7 height 7
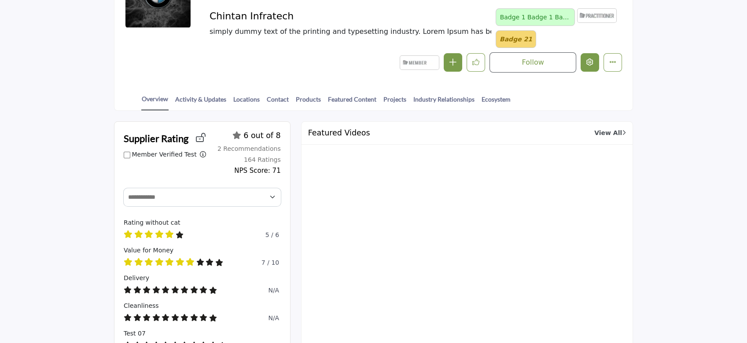
scroll to position [117, 0]
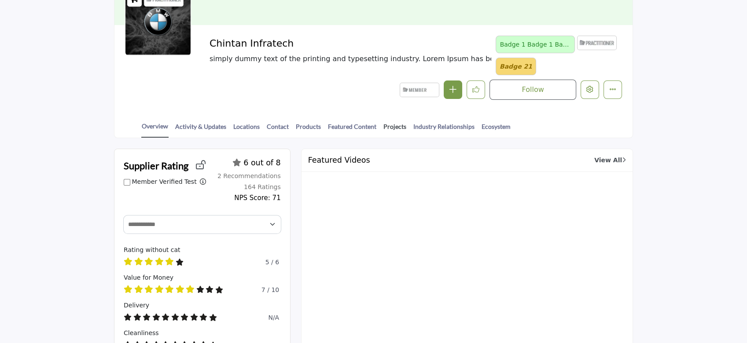
click at [394, 125] on link "Projects" at bounding box center [395, 129] width 24 height 15
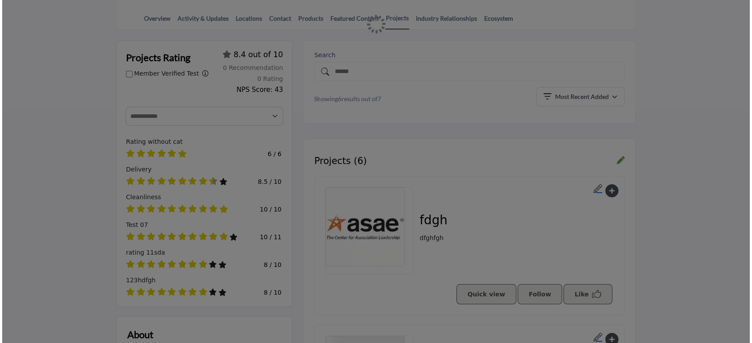
scroll to position [235, 0]
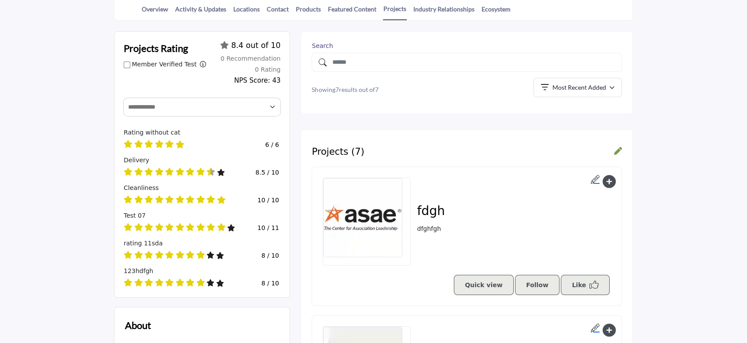
click at [494, 280] on link "Quick view" at bounding box center [484, 285] width 60 height 20
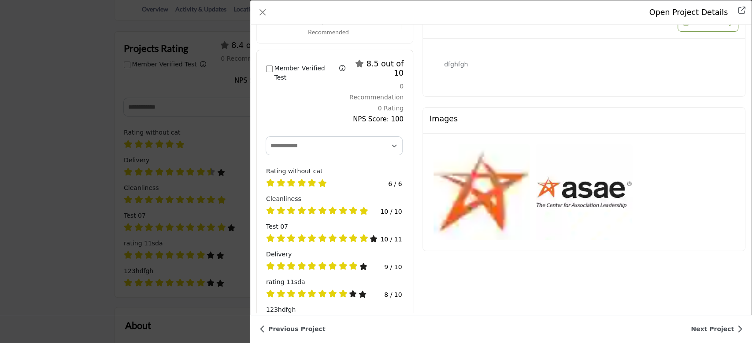
scroll to position [126, 0]
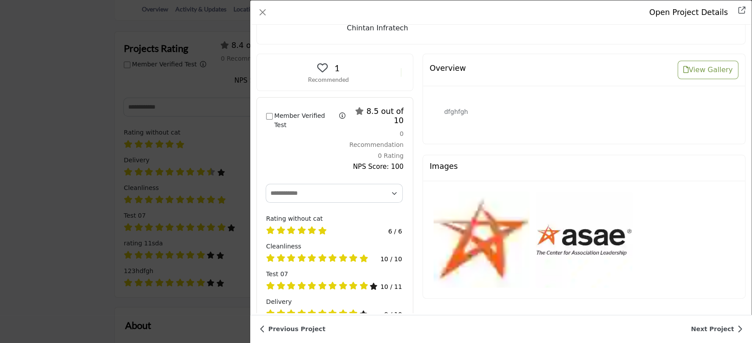
click at [556, 222] on img "Data Modal" at bounding box center [583, 240] width 96 height 96
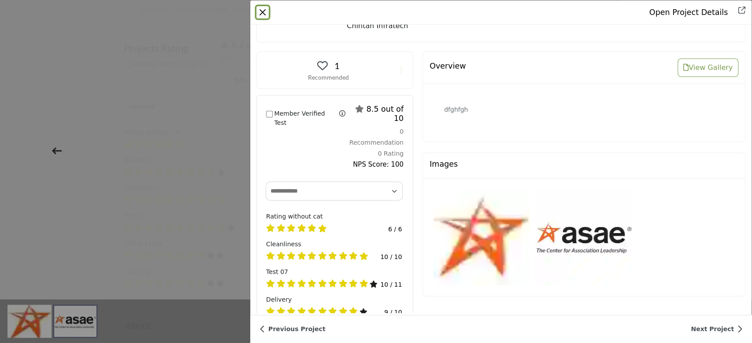
scroll to position [273, 0]
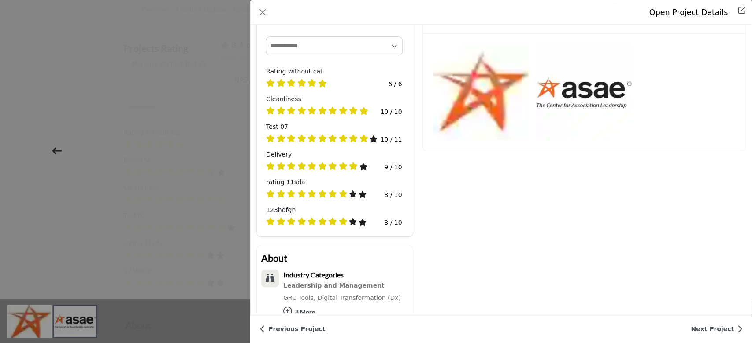
click at [564, 101] on img "Data Modal" at bounding box center [583, 92] width 96 height 96
click at [563, 100] on img "Data Modal" at bounding box center [583, 92] width 96 height 96
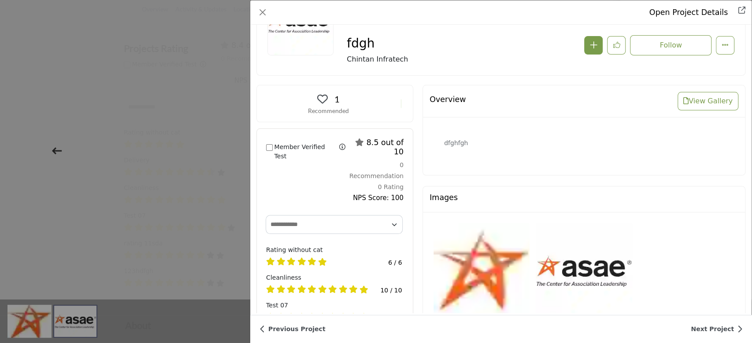
scroll to position [176, 0]
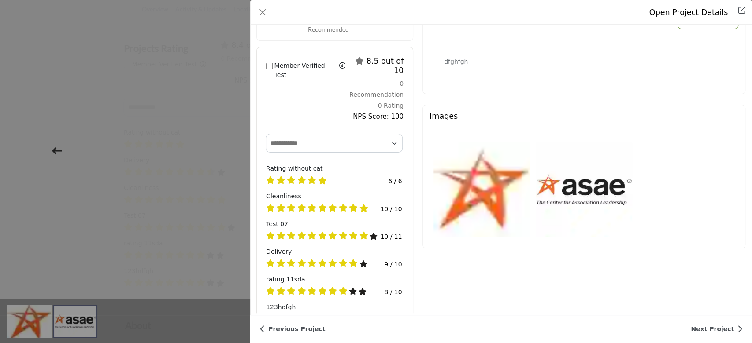
click at [544, 188] on img "Data Modal" at bounding box center [583, 190] width 96 height 96
click at [259, 12] on button "Close" at bounding box center [262, 12] width 12 height 12
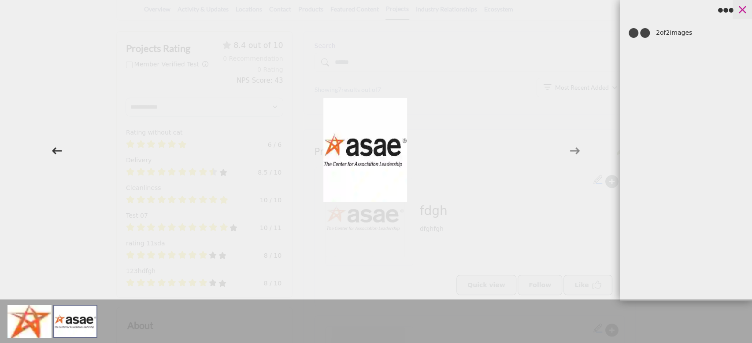
click at [744, 10] on icon at bounding box center [741, 9] width 13 height 13
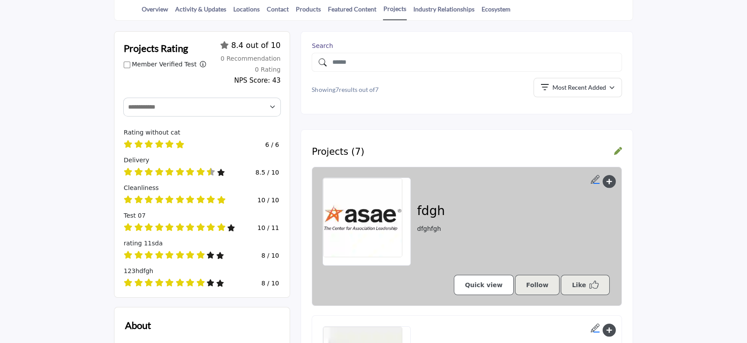
click at [493, 282] on link "Quick view" at bounding box center [484, 285] width 60 height 20
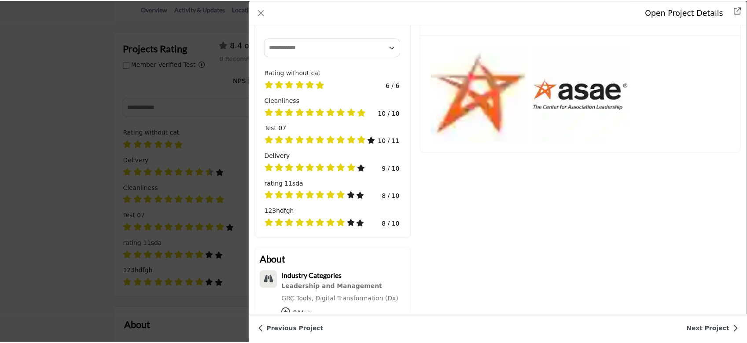
scroll to position [273, 0]
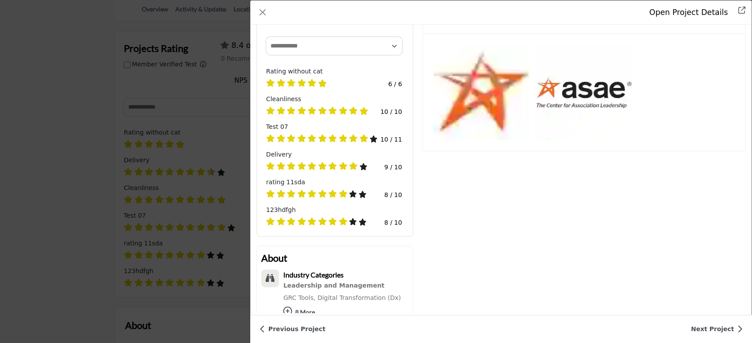
click at [561, 104] on img "Data Modal" at bounding box center [583, 92] width 96 height 96
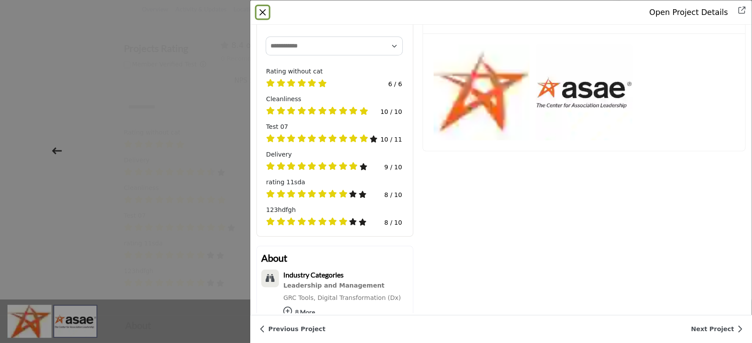
click at [261, 15] on button "Close" at bounding box center [262, 12] width 12 height 12
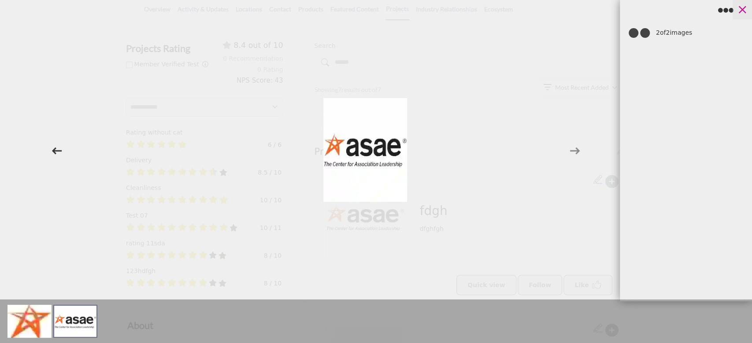
click at [746, 9] on icon at bounding box center [741, 9] width 13 height 13
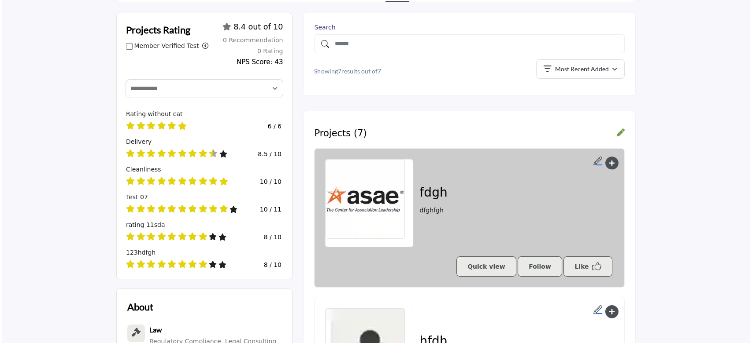
scroll to position [235, 0]
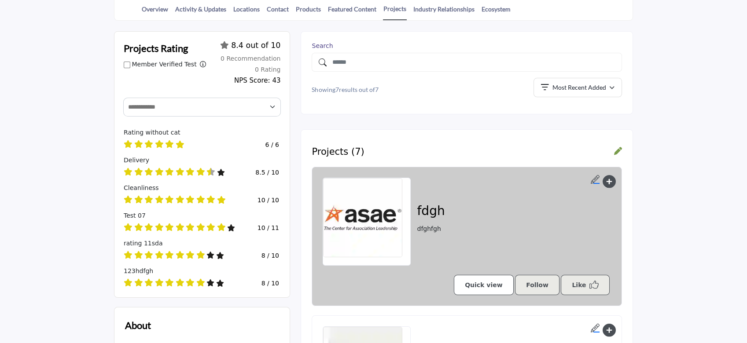
click at [478, 287] on link "Quick view" at bounding box center [484, 285] width 60 height 20
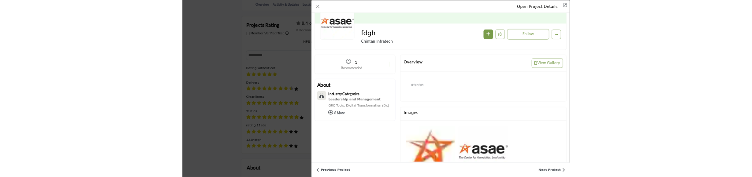
scroll to position [126, 0]
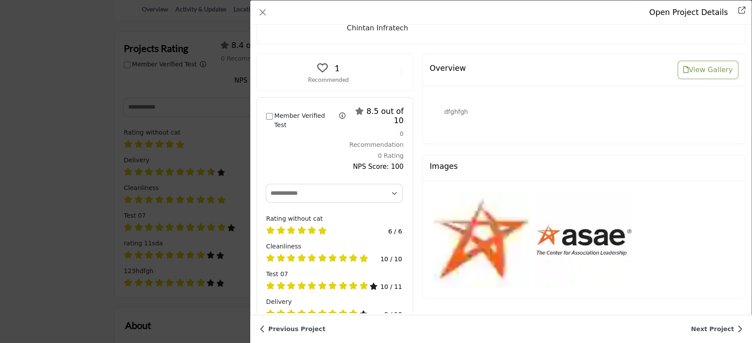
click at [537, 245] on img "Data Modal" at bounding box center [583, 240] width 96 height 96
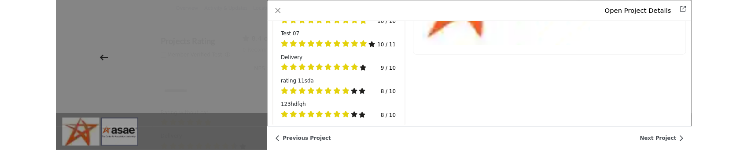
scroll to position [243, 0]
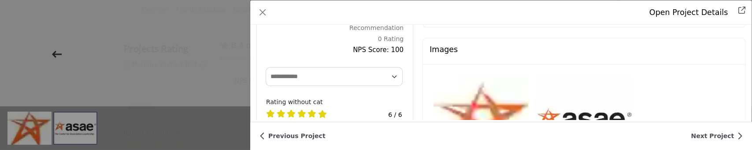
click at [487, 103] on img "Data Modal" at bounding box center [481, 123] width 96 height 96
drag, startPoint x: 484, startPoint y: 104, endPoint x: 206, endPoint y: 76, distance: 279.3
click at [206, 76] on div "Open Project Details fdgh Follow Recommended" at bounding box center [376, 75] width 752 height 150
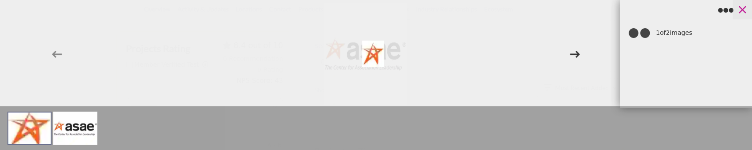
click at [741, 8] on icon at bounding box center [741, 9] width 13 height 13
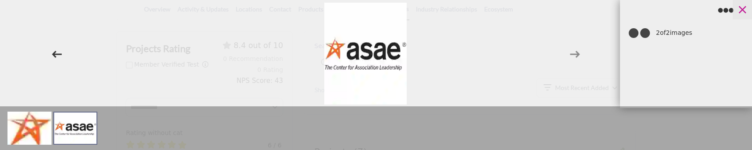
click at [741, 9] on icon at bounding box center [741, 9] width 7 height 7
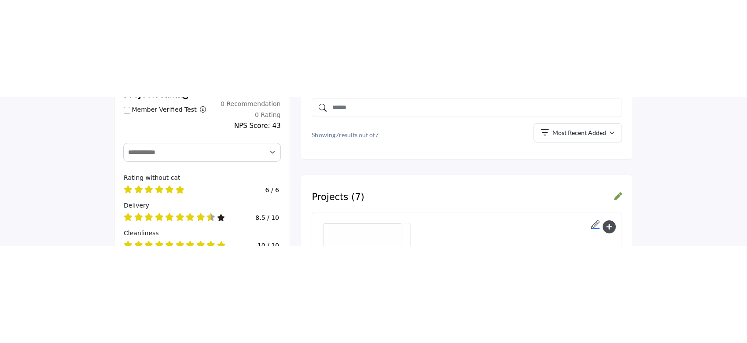
scroll to position [352, 0]
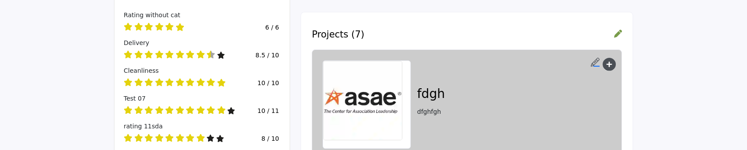
click at [391, 99] on img at bounding box center [362, 100] width 79 height 79
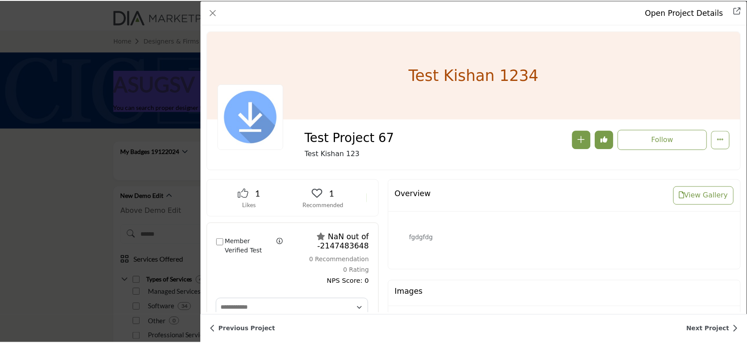
scroll to position [763, 0]
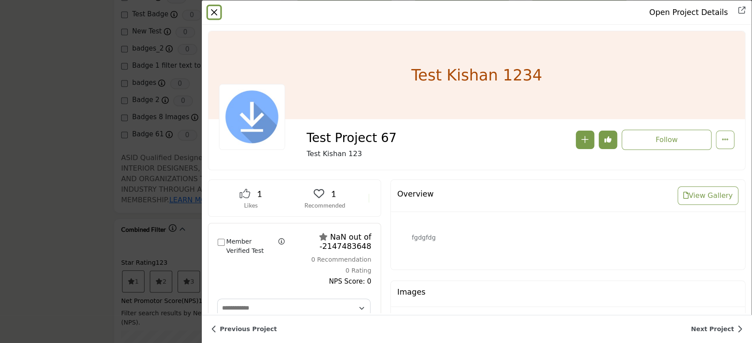
click at [211, 9] on button "Close" at bounding box center [214, 12] width 12 height 12
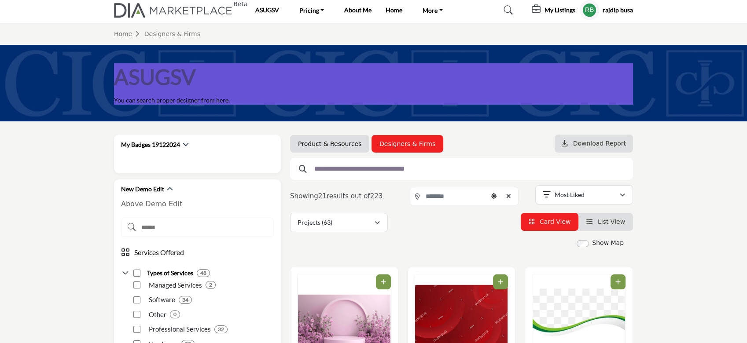
scroll to position [0, 0]
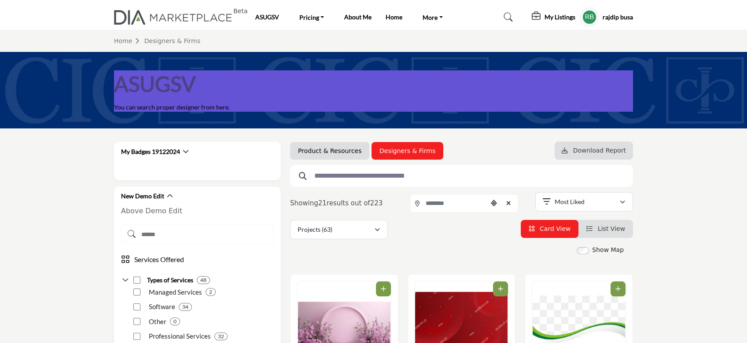
click at [373, 172] on input "text" at bounding box center [458, 175] width 297 height 11
type input "****"
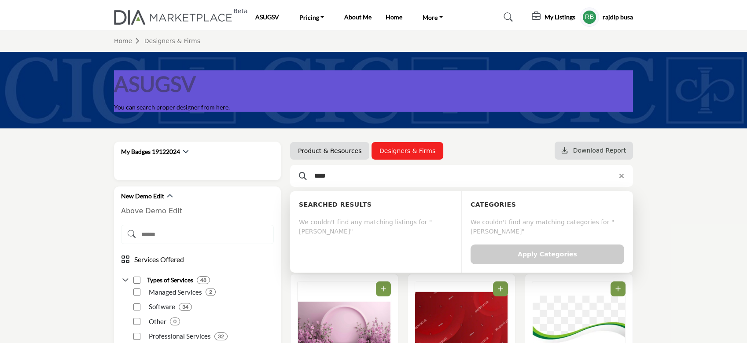
click at [347, 178] on input "****" at bounding box center [458, 175] width 297 height 11
type input "******"
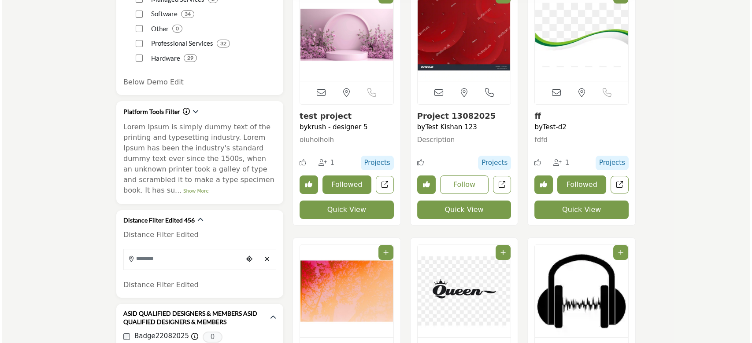
scroll to position [469, 0]
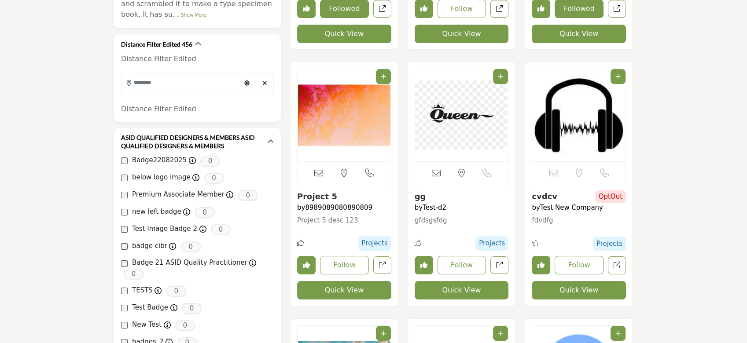
click at [571, 291] on button "Quick View" at bounding box center [579, 290] width 94 height 18
click at [0, 0] on div at bounding box center [0, 0] width 0 height 0
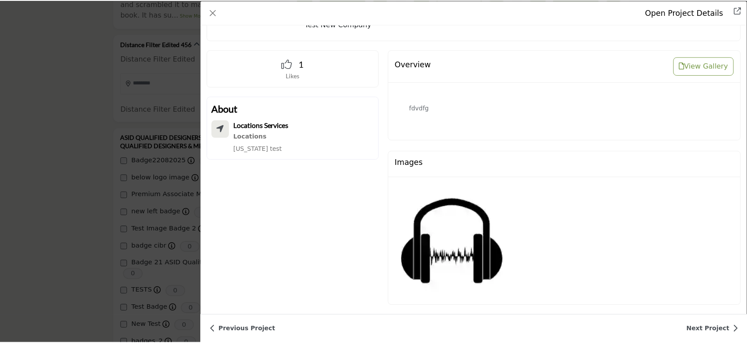
scroll to position [136, 0]
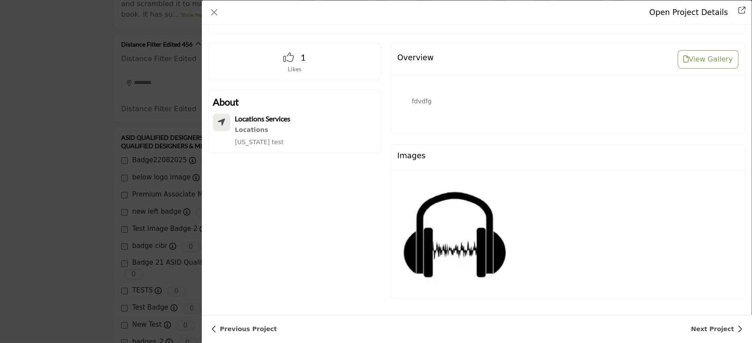
click at [469, 247] on img "Company Data Modal" at bounding box center [454, 234] width 107 height 107
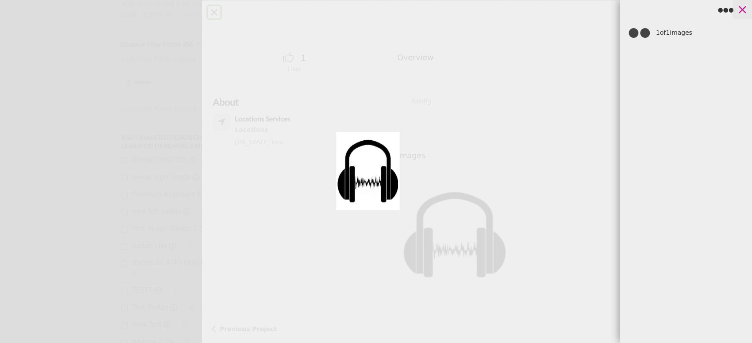
click at [743, 13] on icon at bounding box center [741, 9] width 13 height 13
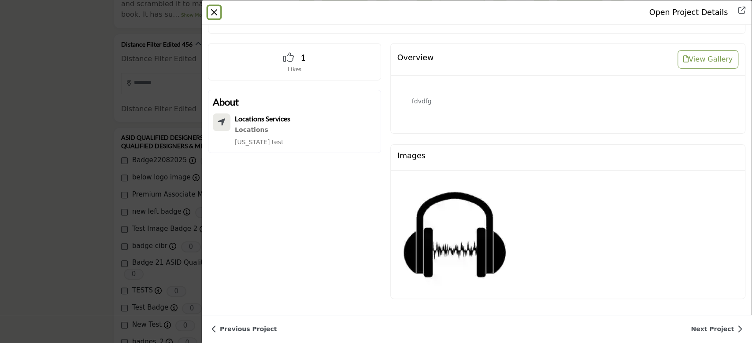
click at [210, 13] on button "Close" at bounding box center [214, 12] width 12 height 12
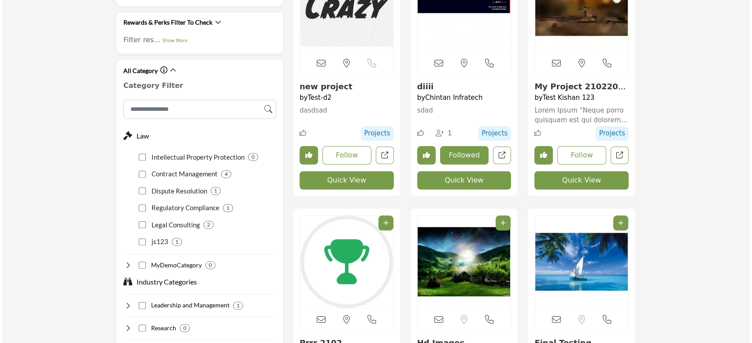
scroll to position [1467, 0]
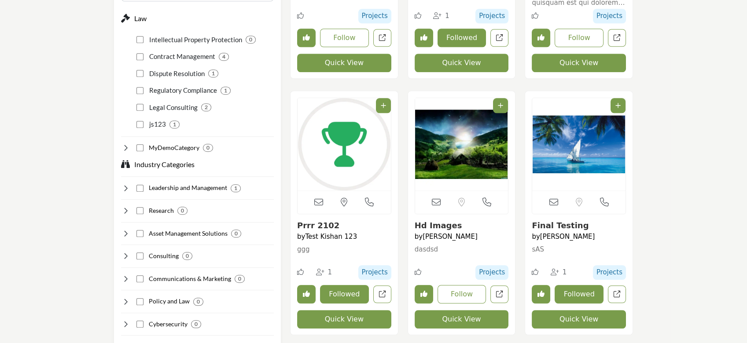
click at [578, 316] on button "Quick View" at bounding box center [579, 319] width 94 height 18
click at [0, 0] on div at bounding box center [0, 0] width 0 height 0
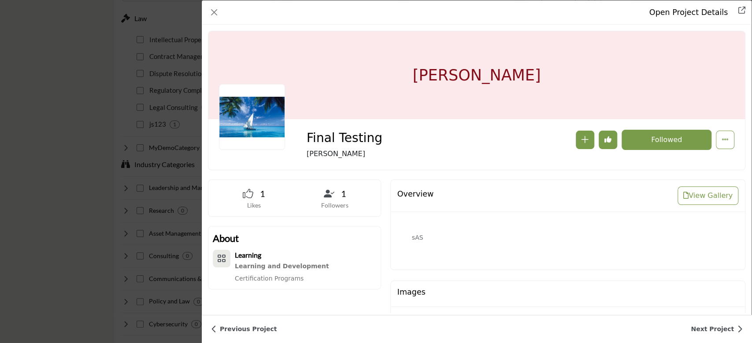
scroll to position [387, 0]
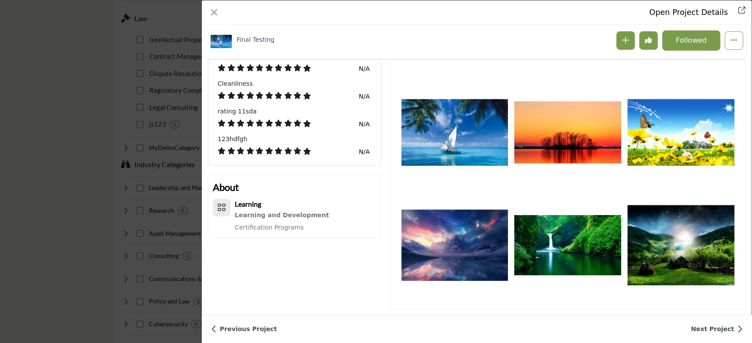
click at [464, 149] on img "Company Data Modal" at bounding box center [454, 132] width 107 height 107
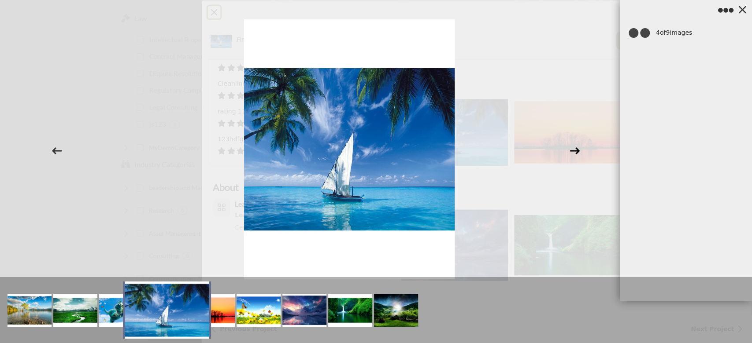
click at [575, 153] on icon at bounding box center [574, 150] width 10 height 7
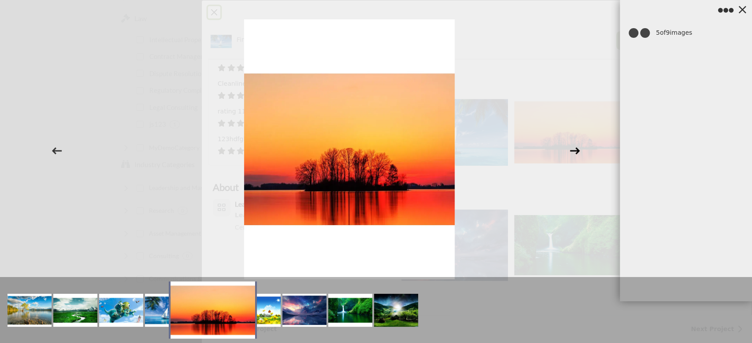
click at [575, 153] on icon at bounding box center [574, 150] width 10 height 7
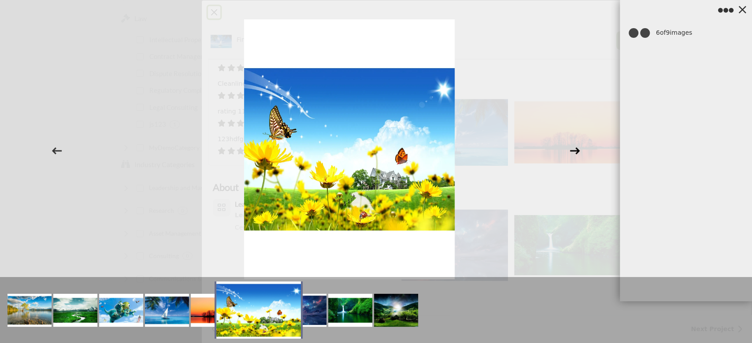
click at [575, 153] on icon at bounding box center [574, 150] width 10 height 7
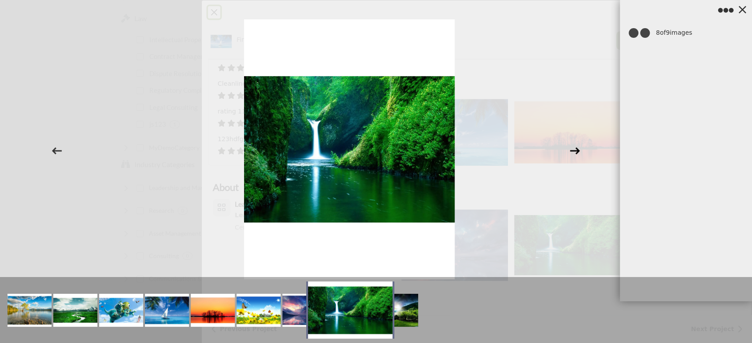
click at [575, 153] on icon at bounding box center [574, 150] width 10 height 7
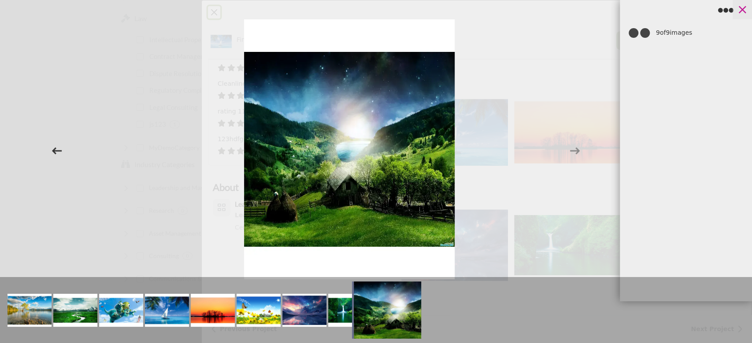
click at [741, 7] on icon at bounding box center [741, 9] width 13 height 13
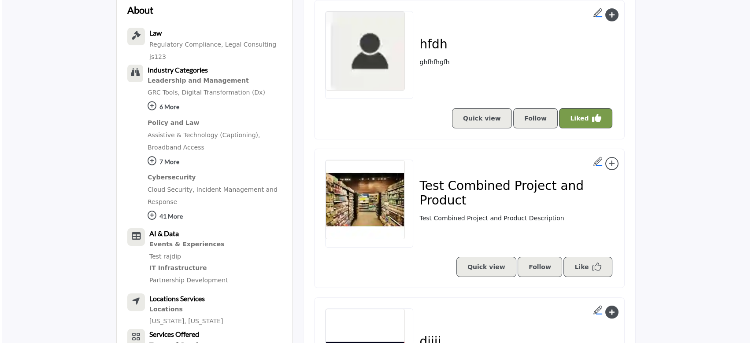
scroll to position [587, 0]
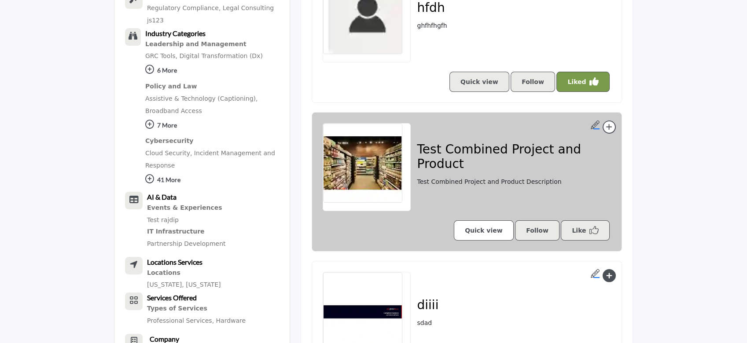
click at [493, 231] on link "Quick view" at bounding box center [484, 231] width 60 height 20
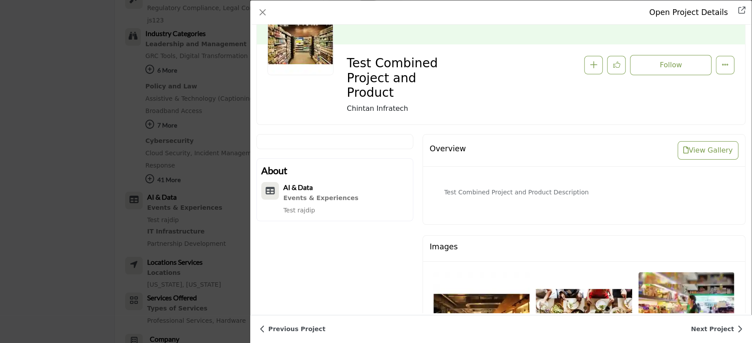
scroll to position [235, 0]
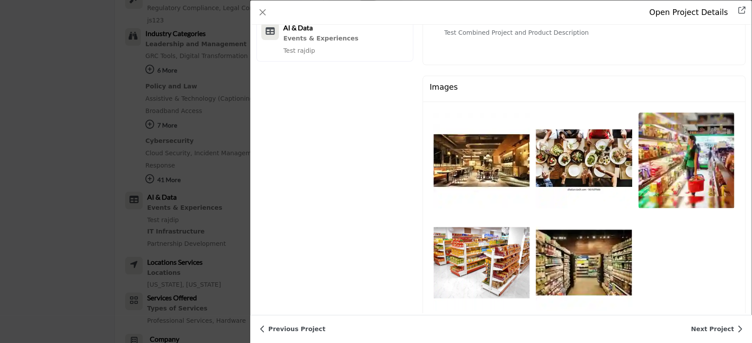
click at [494, 170] on img "Data Modal" at bounding box center [481, 161] width 96 height 96
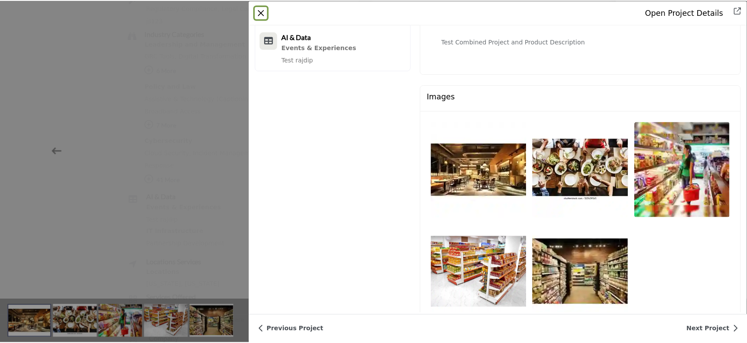
scroll to position [242, 0]
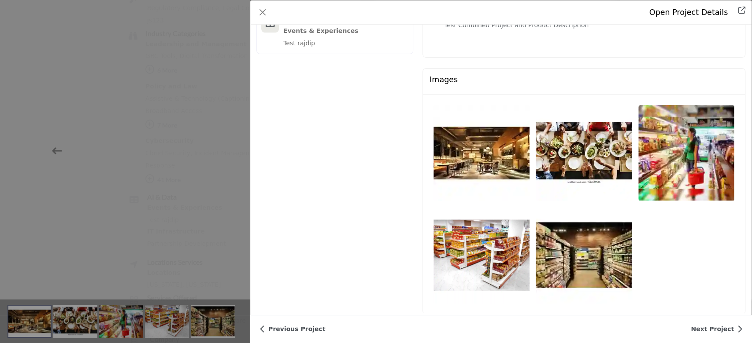
click at [663, 150] on img "Data Modal" at bounding box center [686, 153] width 96 height 96
click at [260, 15] on button "Close" at bounding box center [262, 12] width 12 height 12
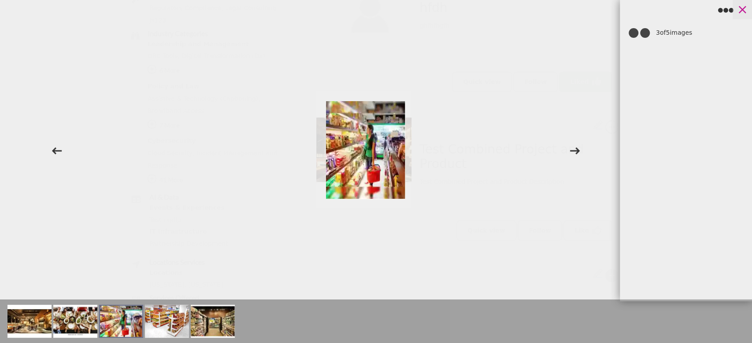
click at [746, 8] on icon at bounding box center [741, 9] width 13 height 13
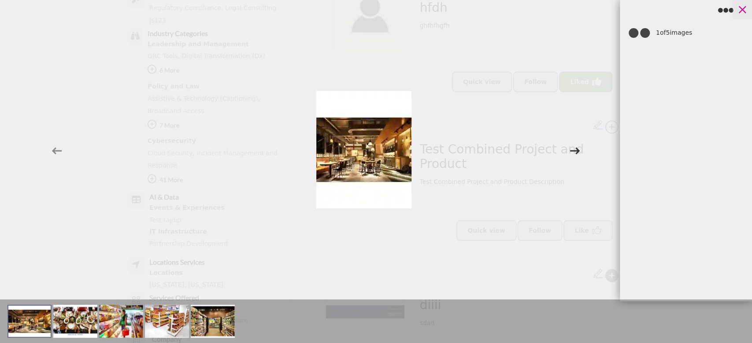
click at [744, 10] on icon at bounding box center [741, 9] width 13 height 13
